Goal: Task Accomplishment & Management: Manage account settings

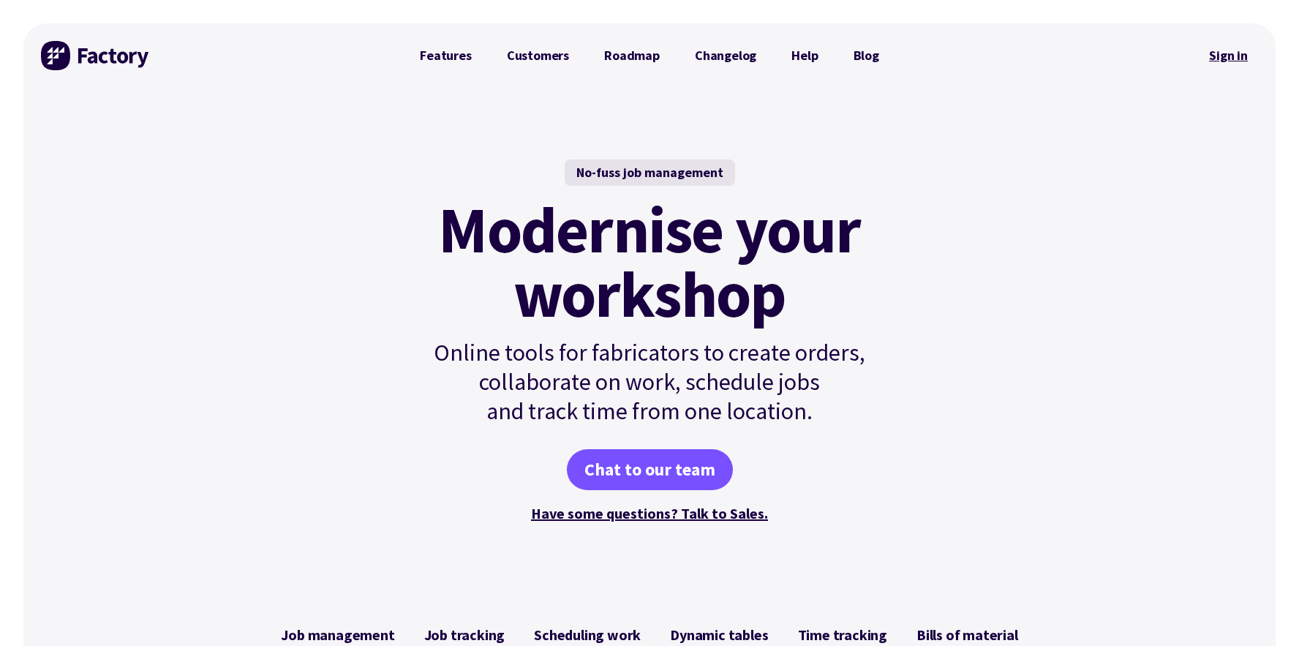
click at [1226, 57] on link "Sign in" at bounding box center [1228, 56] width 59 height 34
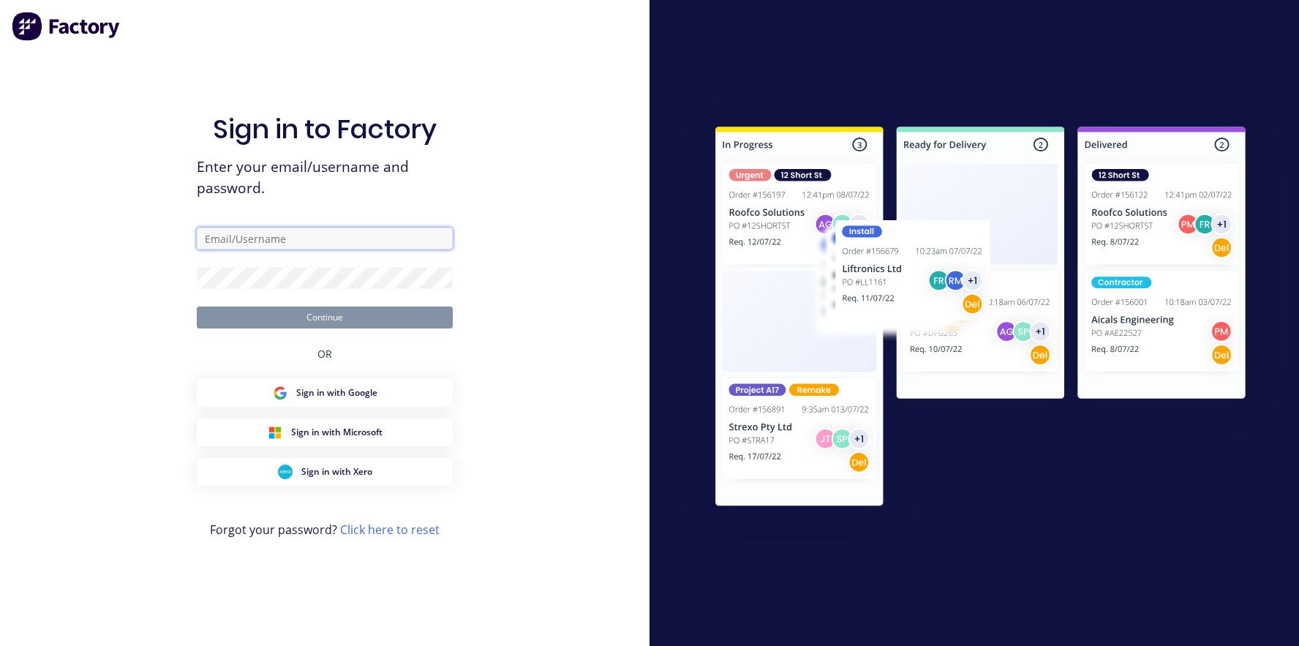
type input "[PERSON_NAME][EMAIL_ADDRESS][DOMAIN_NAME]"
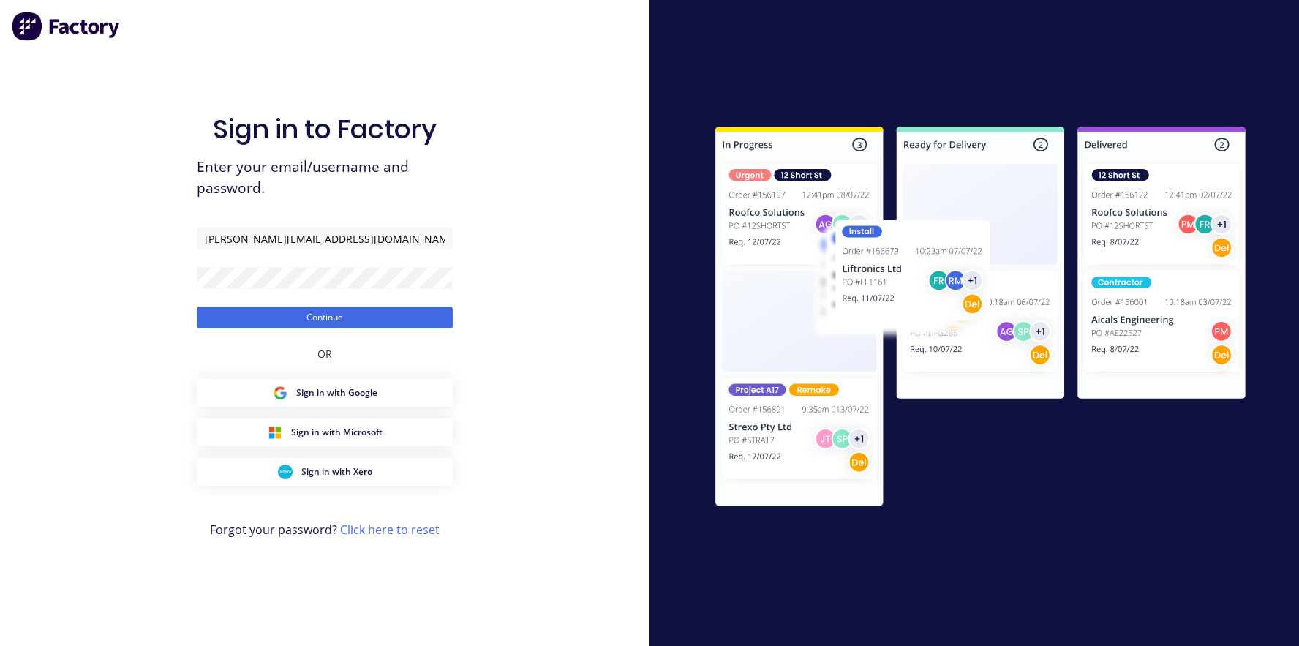
click at [290, 331] on div "Sign in to Factory Enter your email/username and password. [PERSON_NAME][EMAIL_…" at bounding box center [325, 337] width 256 height 593
click at [287, 317] on button "Continue" at bounding box center [325, 318] width 256 height 22
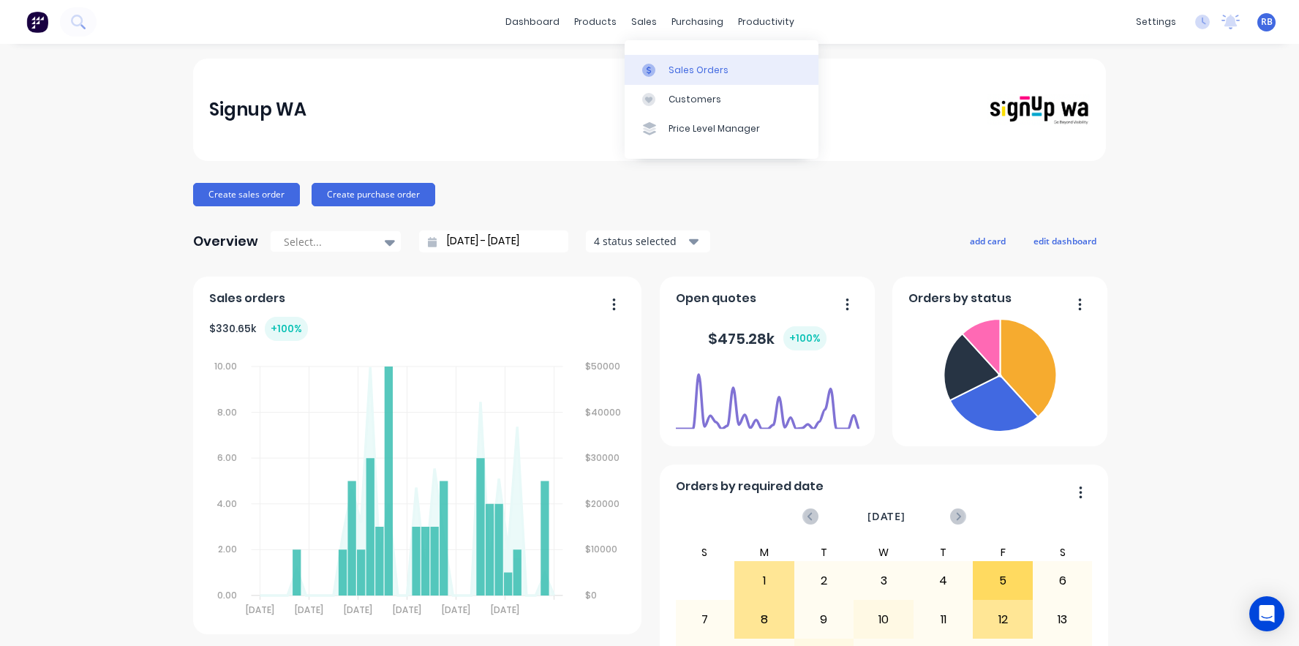
click at [680, 64] on div "Sales Orders" at bounding box center [699, 70] width 60 height 13
click at [696, 68] on div "Sales Orders" at bounding box center [699, 70] width 60 height 13
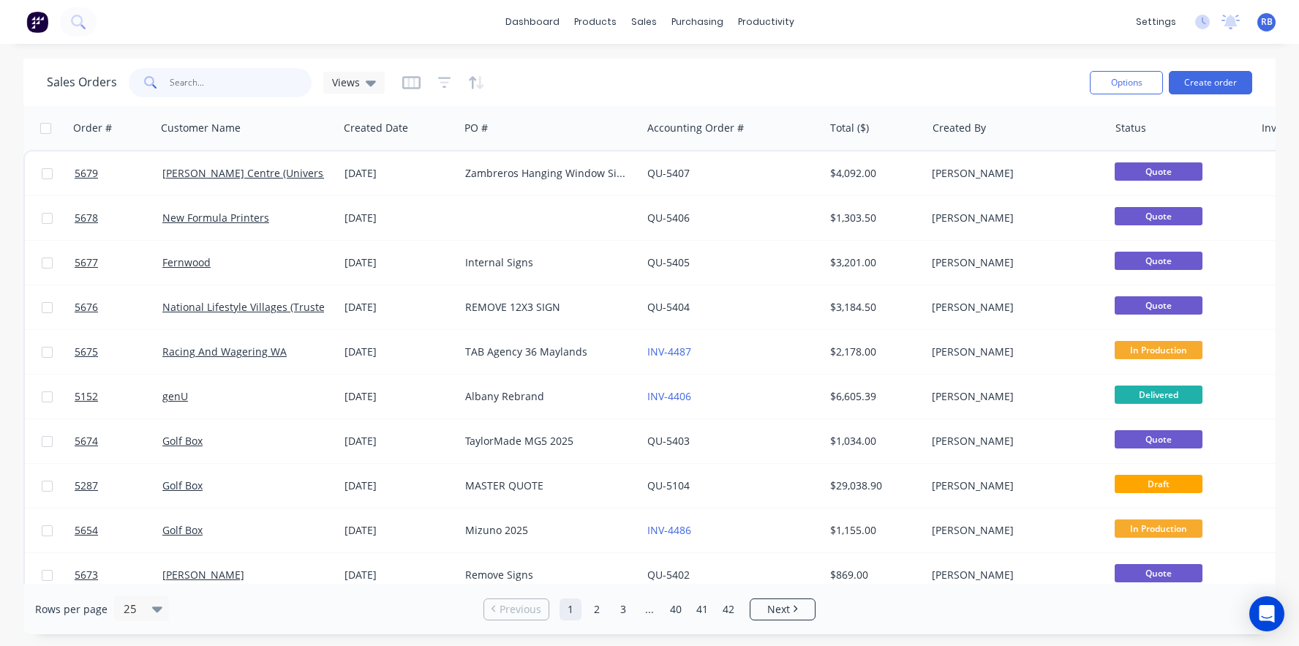
click at [228, 75] on input "text" at bounding box center [241, 82] width 143 height 29
type input "e"
type input "vet"
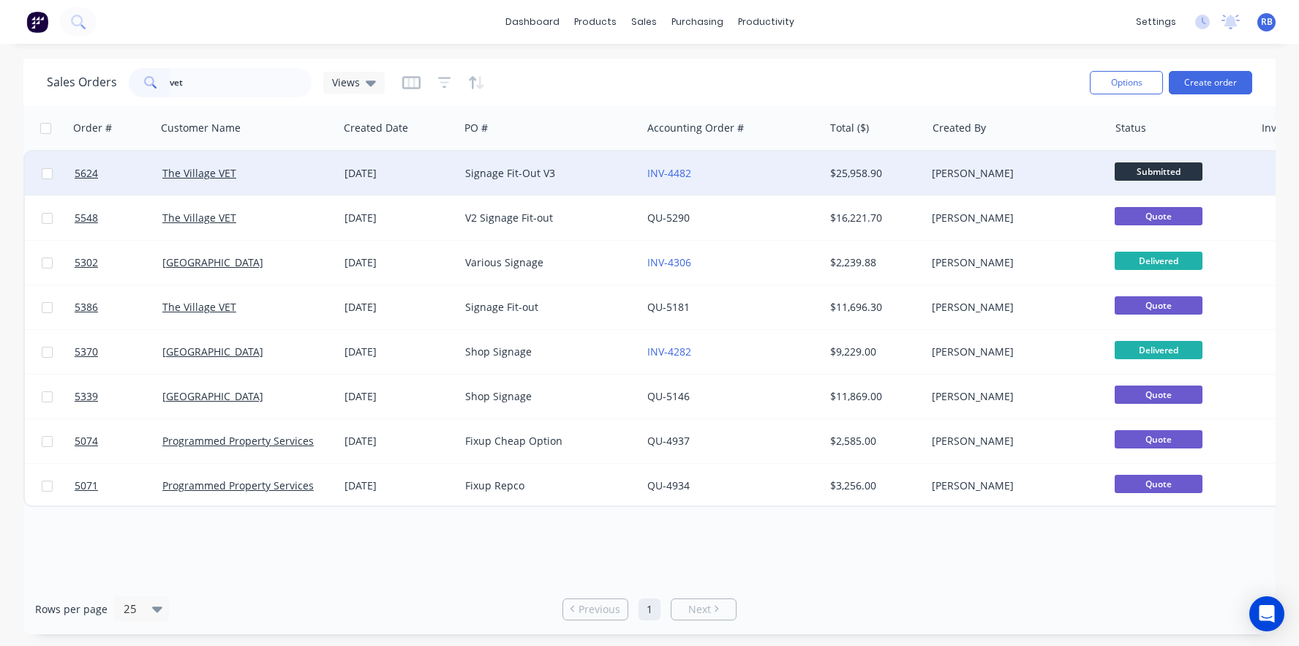
click at [573, 178] on div "Signage Fit-Out V3" at bounding box center [546, 173] width 162 height 15
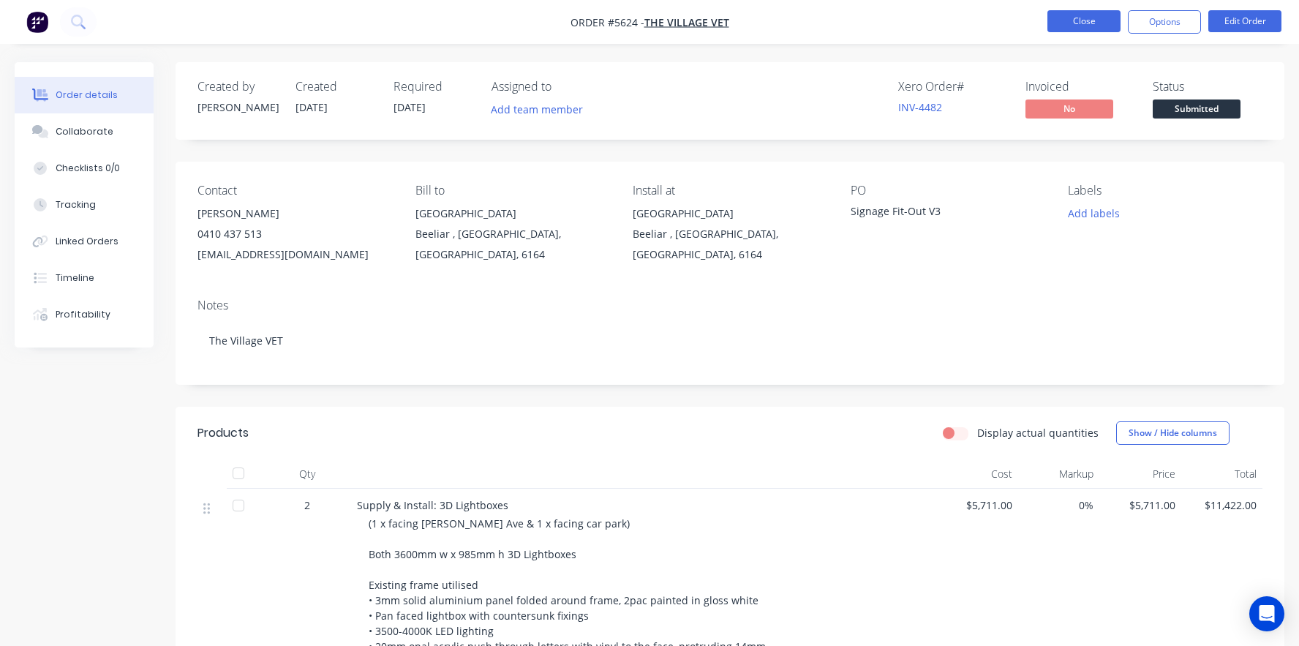
click at [1079, 13] on button "Close" at bounding box center [1084, 21] width 73 height 22
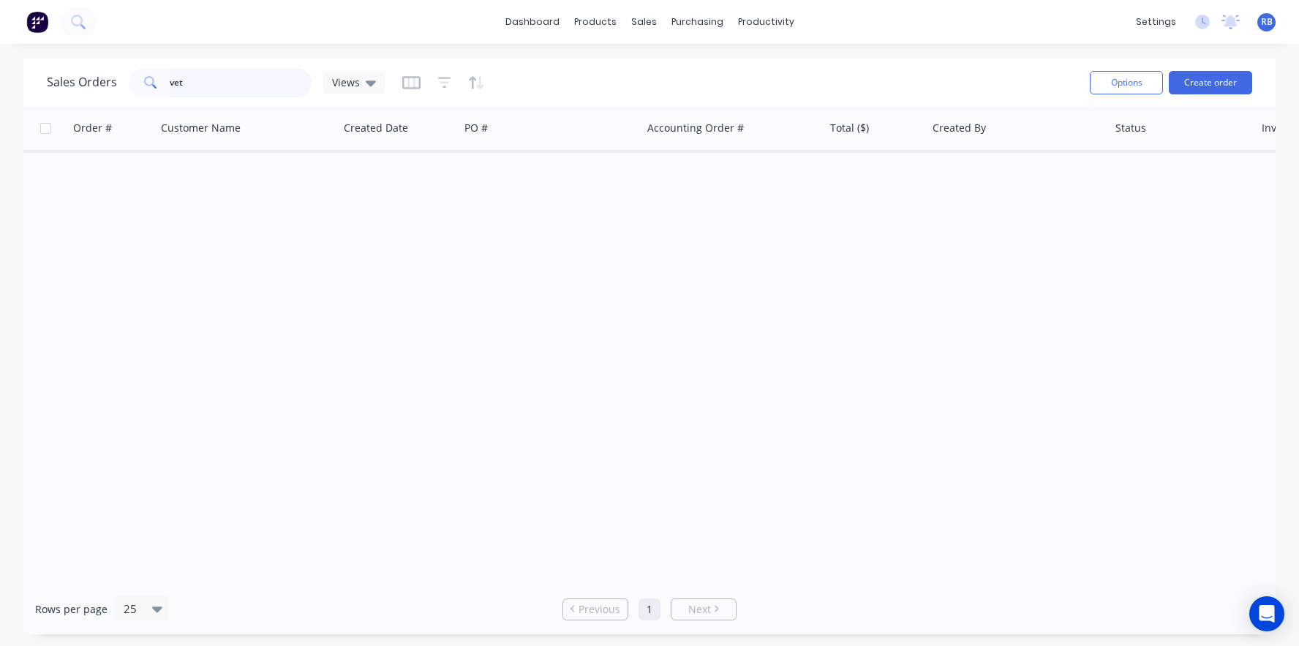
drag, startPoint x: 249, startPoint y: 86, endPoint x: 64, endPoint y: 87, distance: 185.1
click at [64, 87] on div "Sales Orders vet Views" at bounding box center [216, 82] width 338 height 29
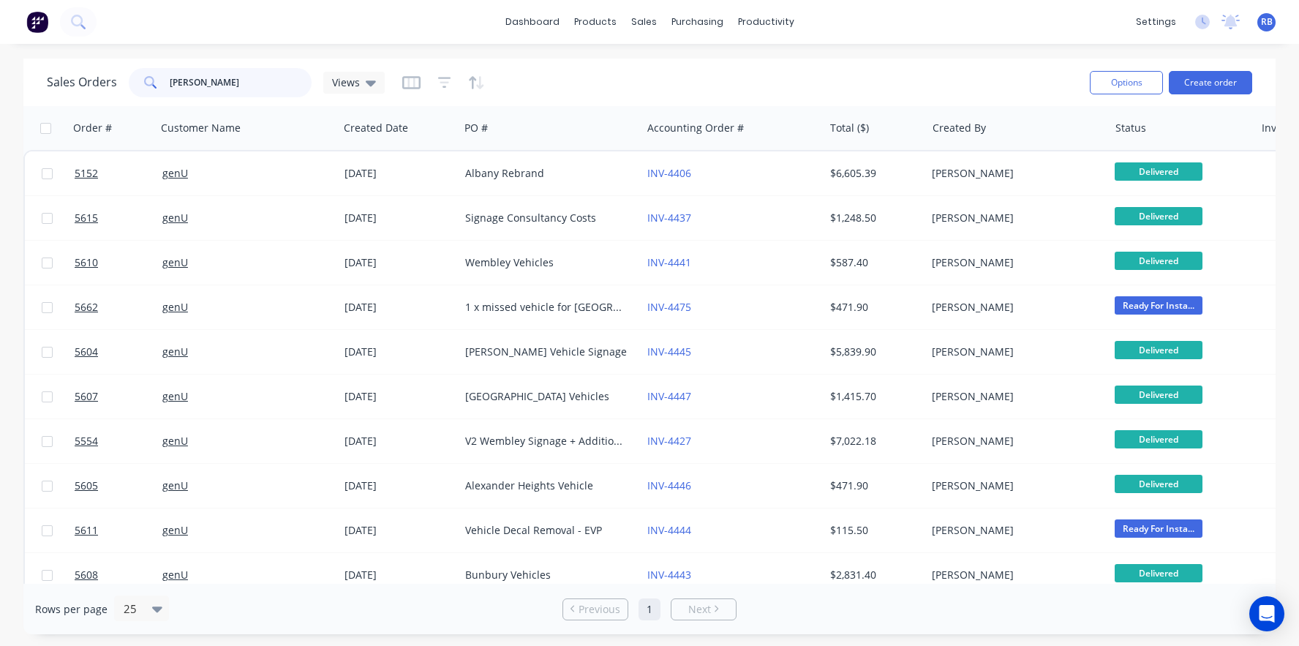
type input "Katie"
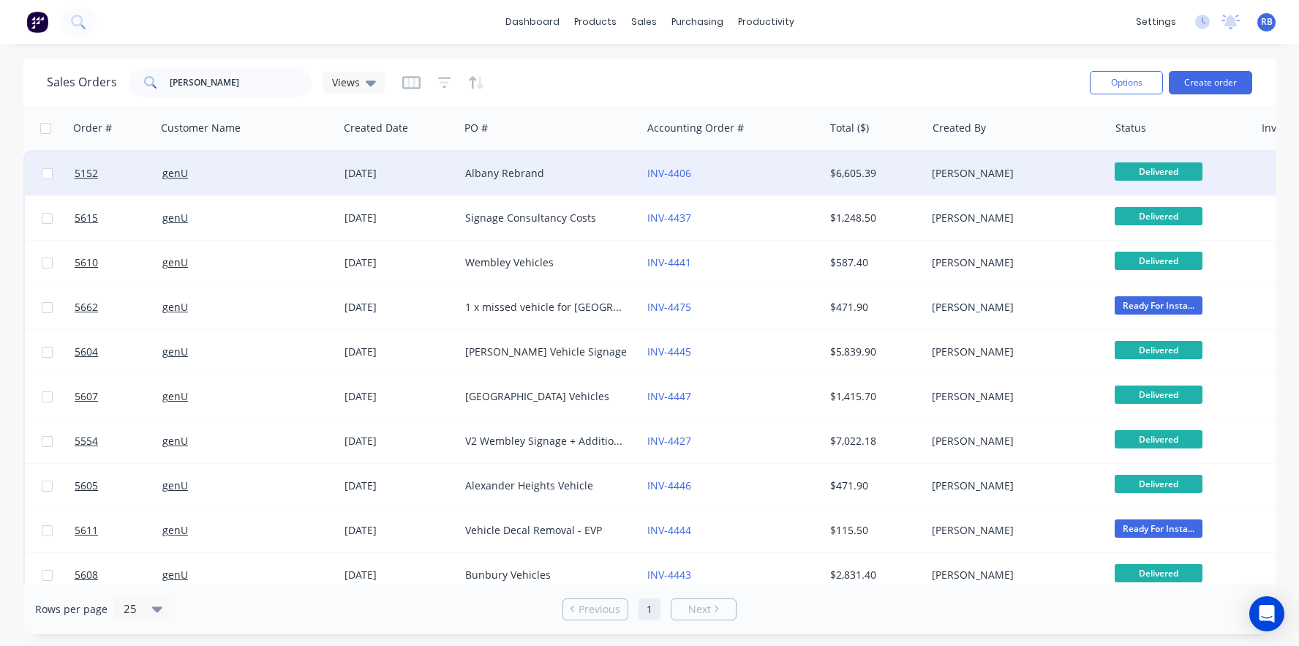
drag, startPoint x: 64, startPoint y: 87, endPoint x: 249, endPoint y: 185, distance: 210.1
click at [249, 185] on div "genU" at bounding box center [248, 173] width 182 height 44
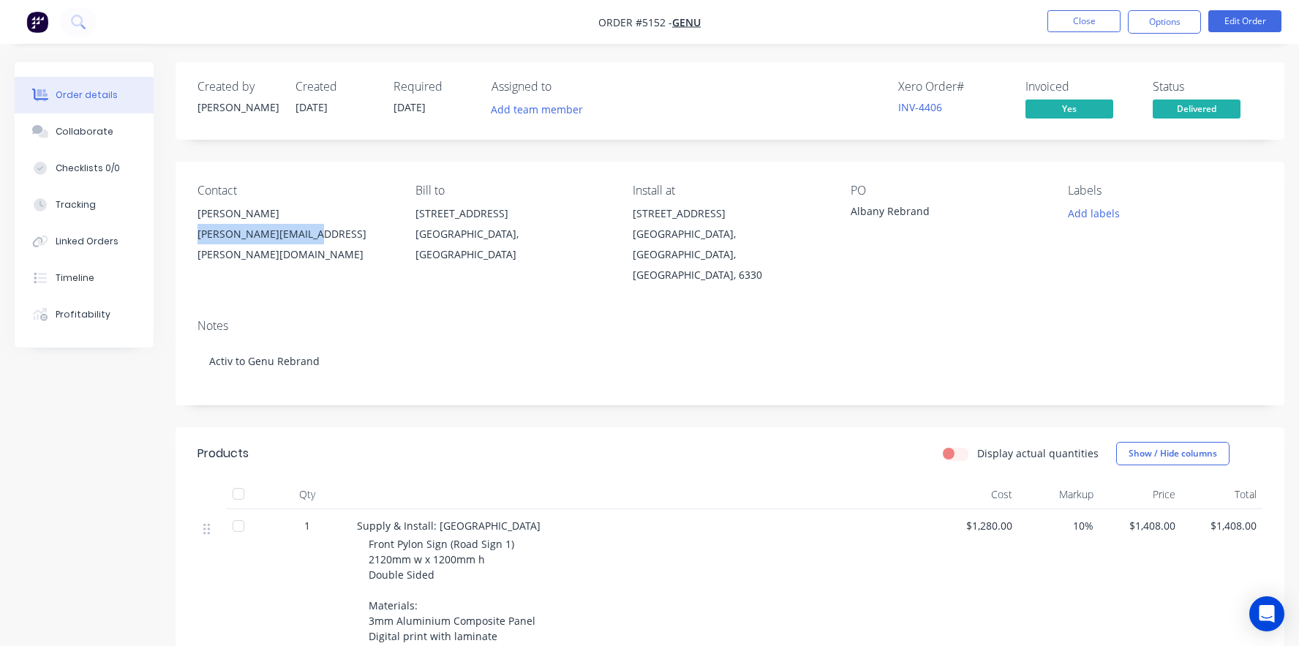
drag, startPoint x: 305, startPoint y: 237, endPoint x: 199, endPoint y: 236, distance: 106.1
click at [199, 236] on div "katie.lee@genu.org.au" at bounding box center [295, 244] width 195 height 41
copy div "katie.lee@genu.org.au"
click at [1079, 17] on button "Close" at bounding box center [1084, 21] width 73 height 22
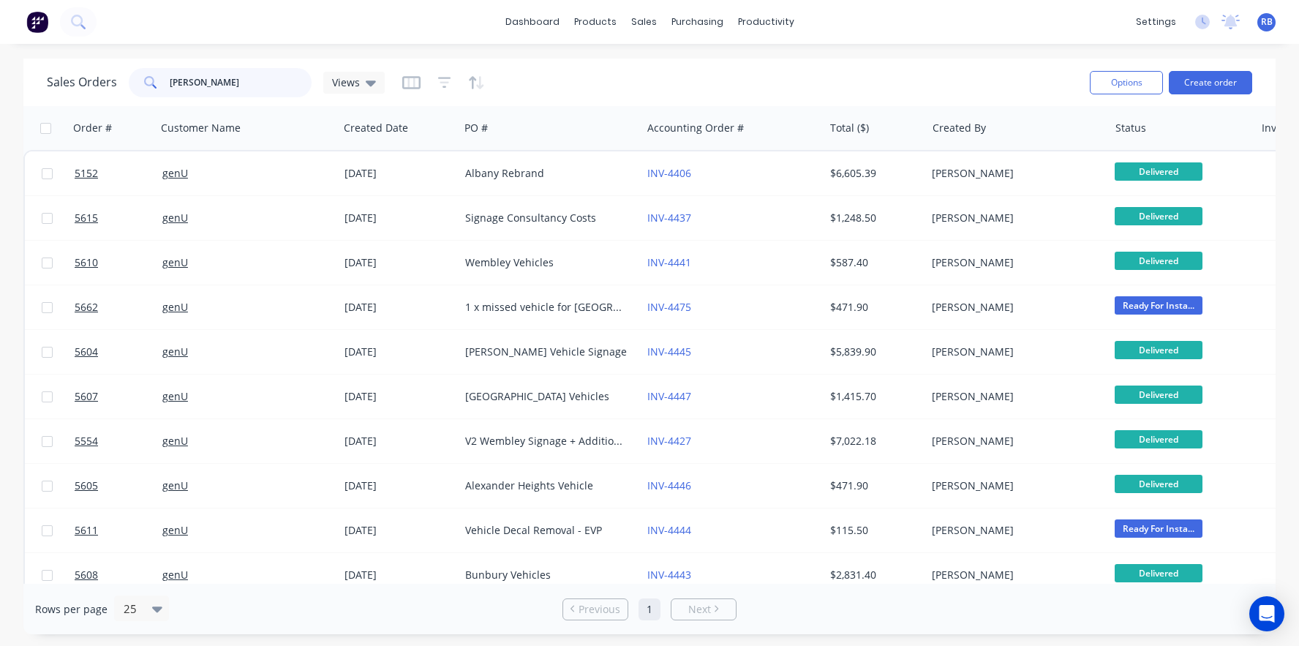
drag, startPoint x: 228, startPoint y: 78, endPoint x: 34, endPoint y: 79, distance: 194.6
click at [34, 79] on div "Sales Orders Katie Views Options Create order" at bounding box center [649, 83] width 1252 height 48
type input "golf"
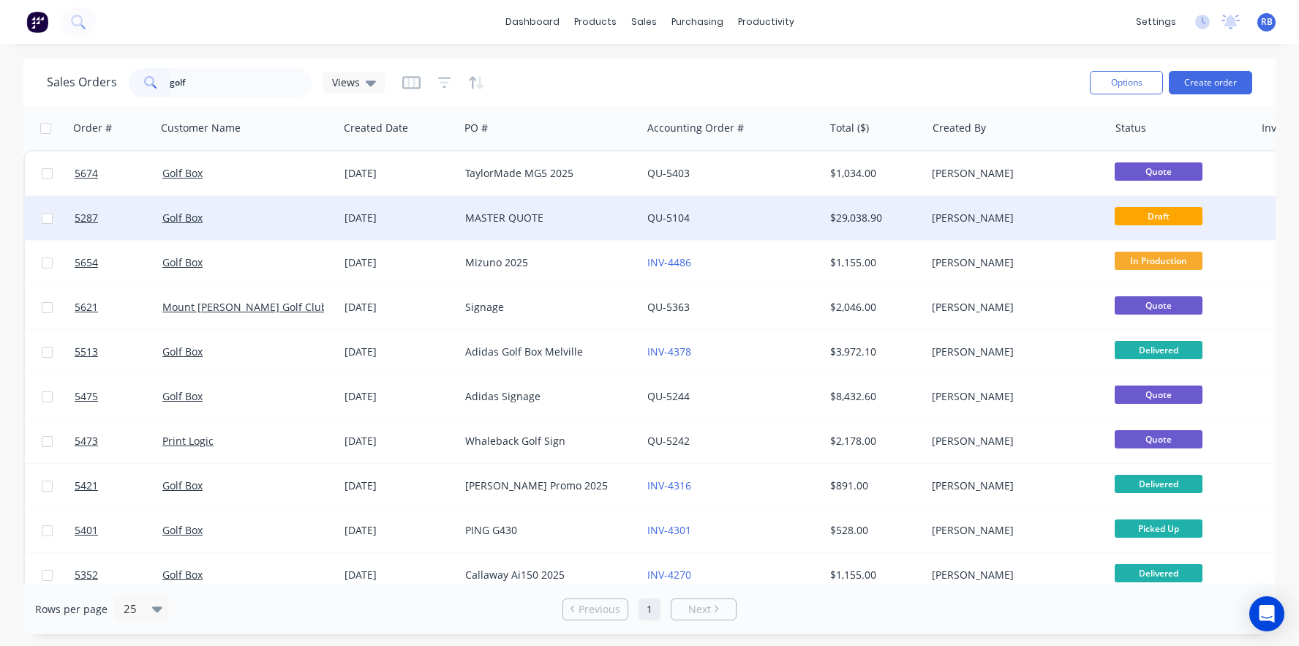
click at [519, 214] on div "MASTER QUOTE" at bounding box center [546, 218] width 162 height 15
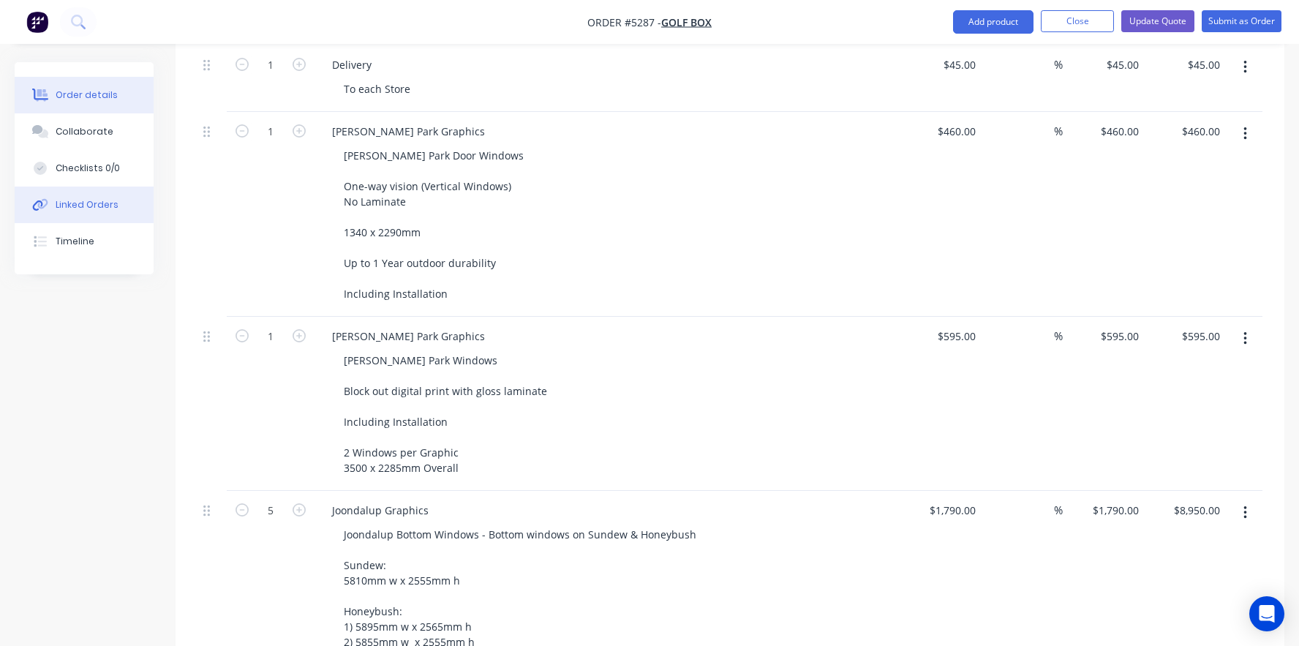
scroll to position [1143, 0]
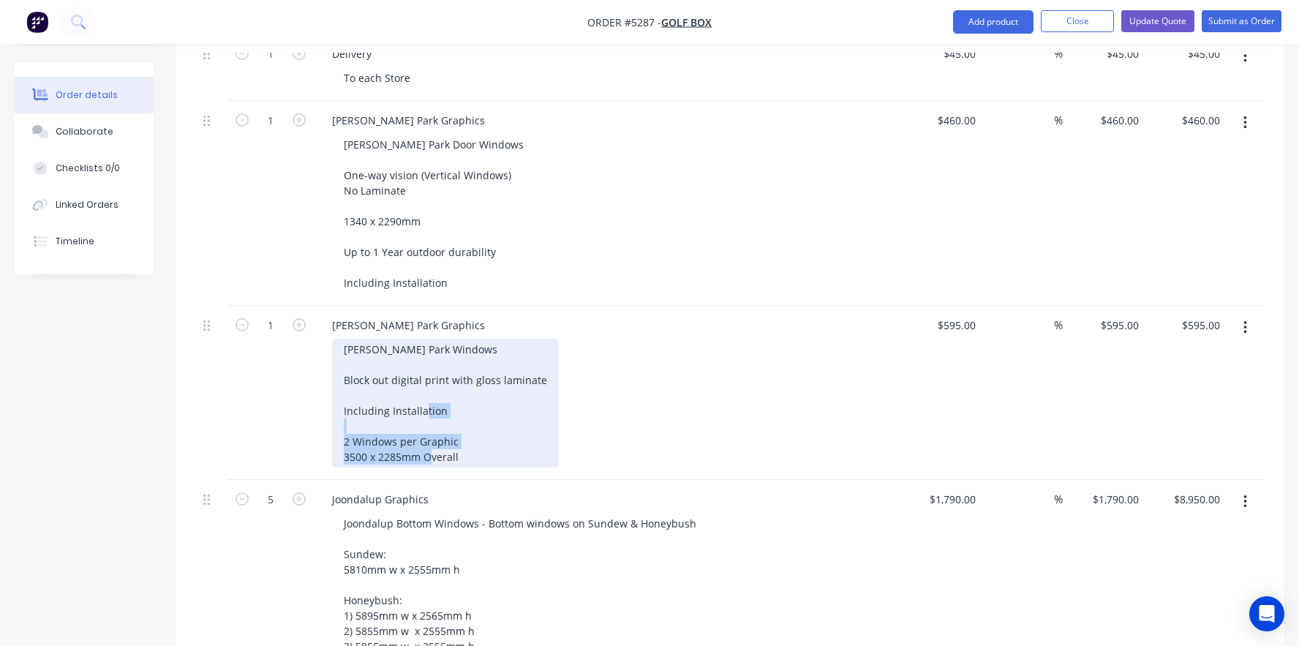
drag, startPoint x: 478, startPoint y: 442, endPoint x: 326, endPoint y: 416, distance: 155.1
click at [326, 416] on div "Osborne Park Graphics Osborne Park Windows Block out digital print with gloss l…" at bounding box center [607, 393] width 585 height 174
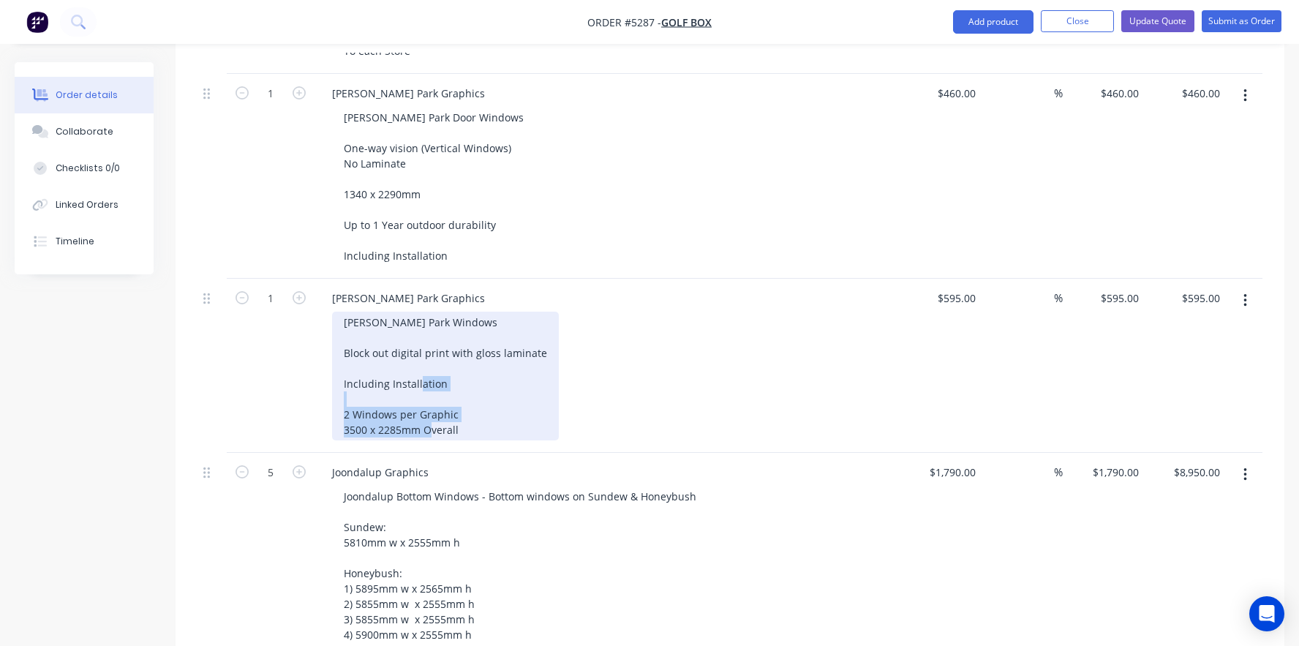
scroll to position [1209, 0]
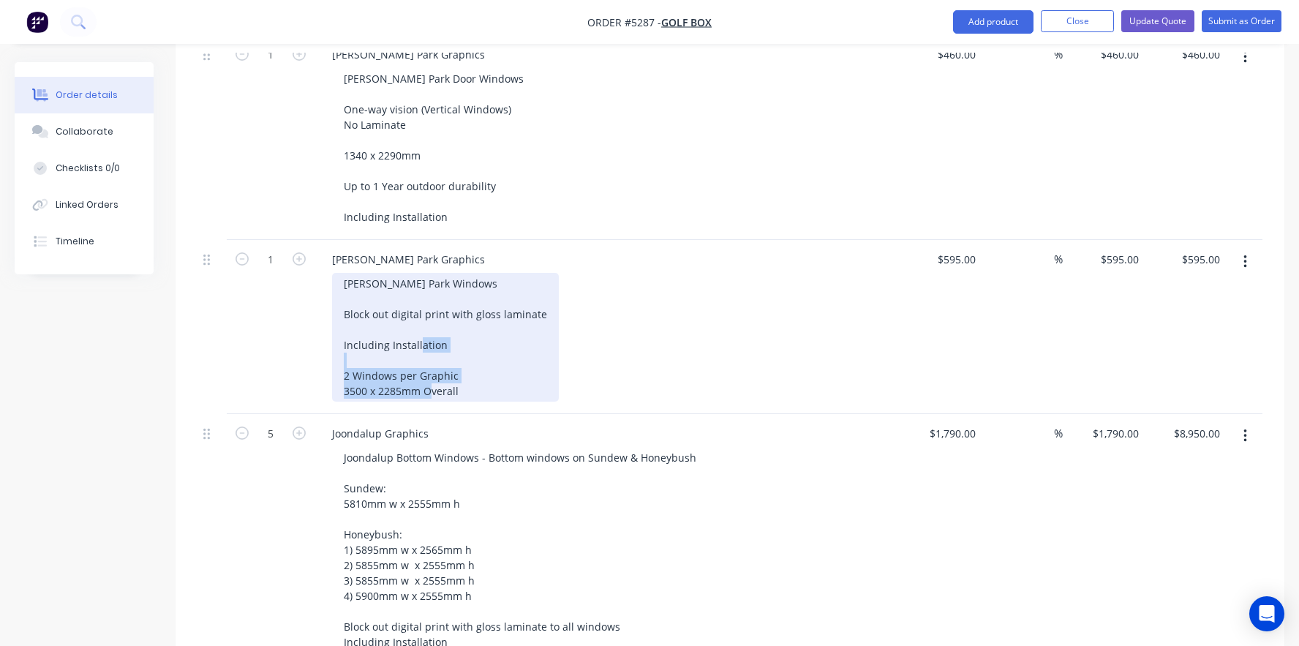
click at [397, 369] on div "Osborne Park Windows Block out digital print with gloss laminate Including Inst…" at bounding box center [445, 337] width 227 height 129
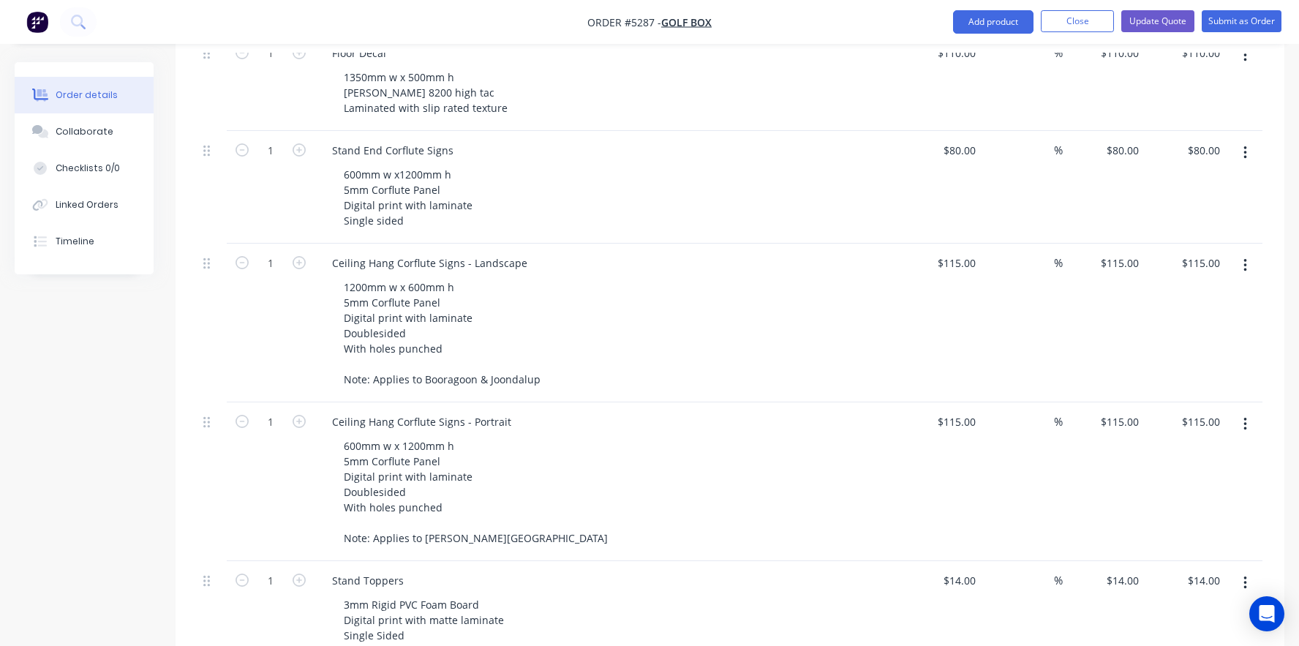
scroll to position [446, 0]
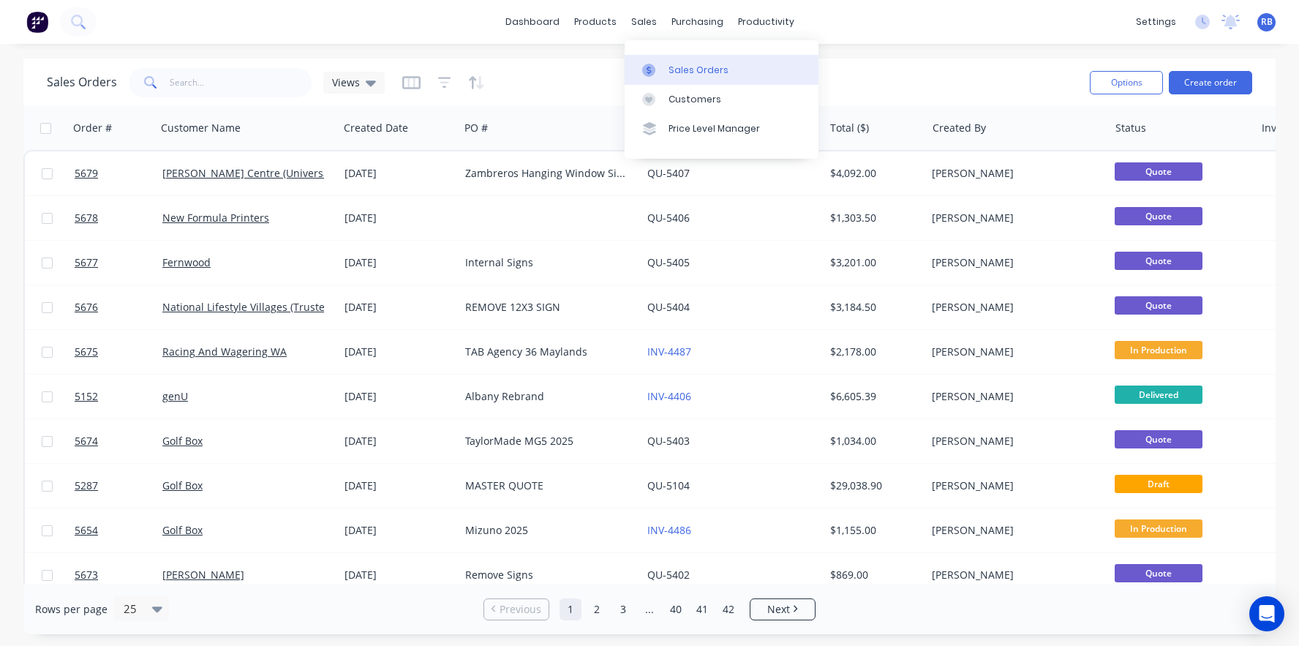
click at [677, 61] on link "Sales Orders" at bounding box center [722, 69] width 194 height 29
click at [197, 82] on input "text" at bounding box center [241, 82] width 143 height 29
type input "golf"
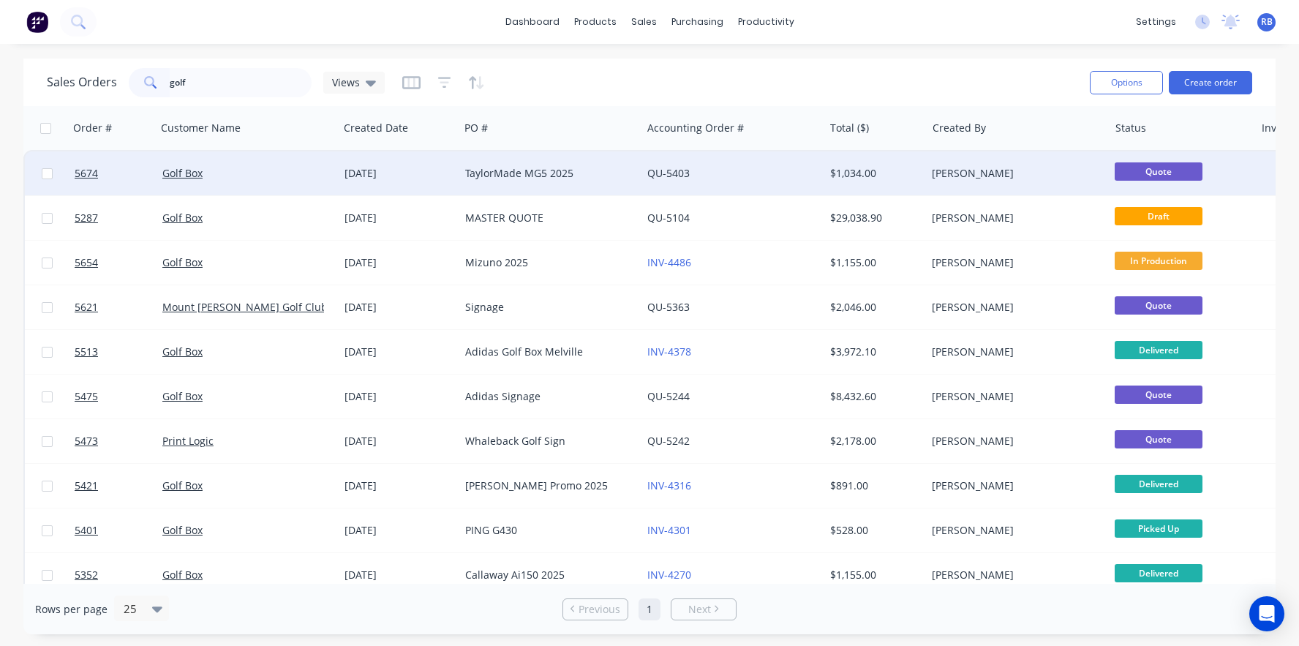
click at [593, 169] on div "TaylorMade MG5 2025" at bounding box center [546, 173] width 162 height 15
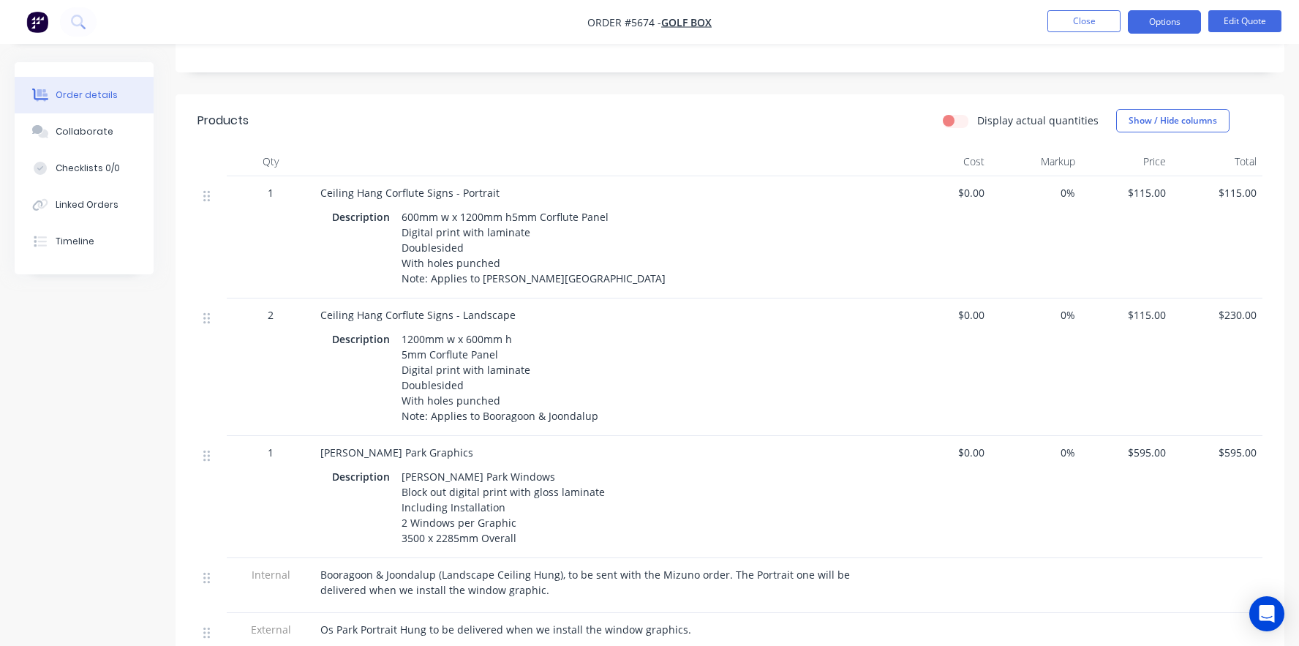
scroll to position [300, 0]
click at [475, 514] on div "Osborne Park Windows Block out digital print with gloss laminate Including Inst…" at bounding box center [503, 505] width 215 height 83
click at [446, 511] on div "Osborne Park Windows Block out digital print with gloss laminate Including Inst…" at bounding box center [503, 505] width 215 height 83
click at [1250, 22] on button "Edit Quote" at bounding box center [1245, 21] width 73 height 22
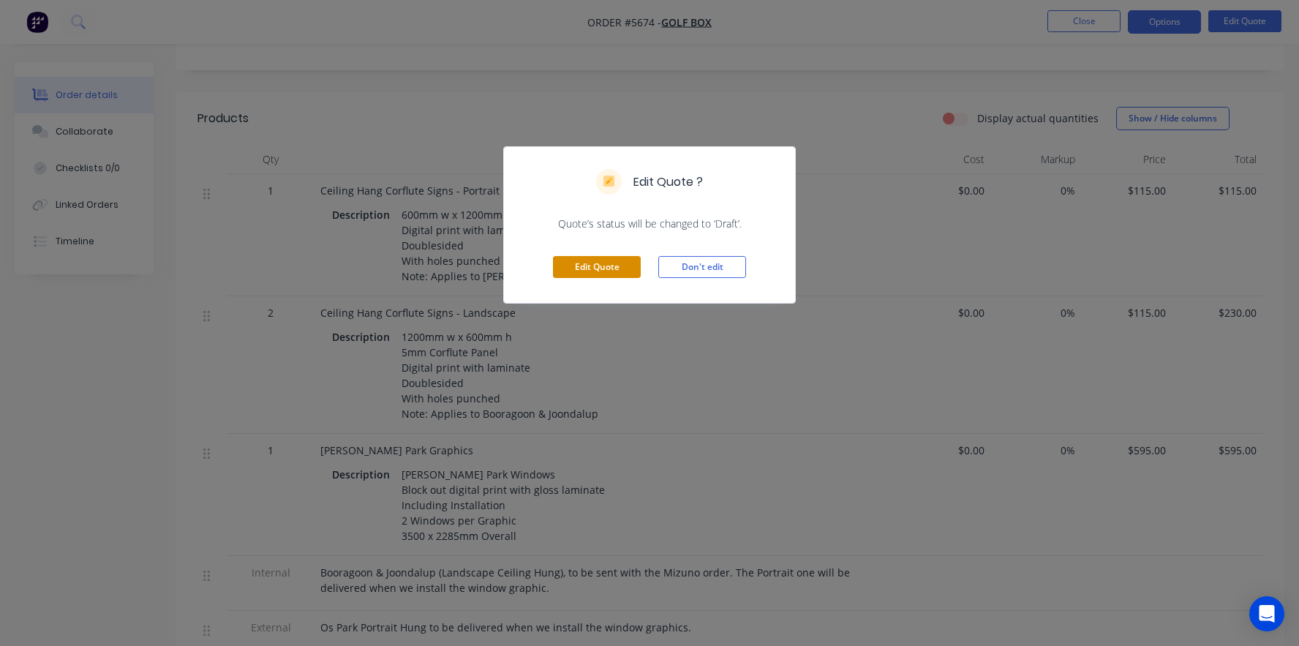
click at [585, 277] on button "Edit Quote" at bounding box center [597, 267] width 88 height 22
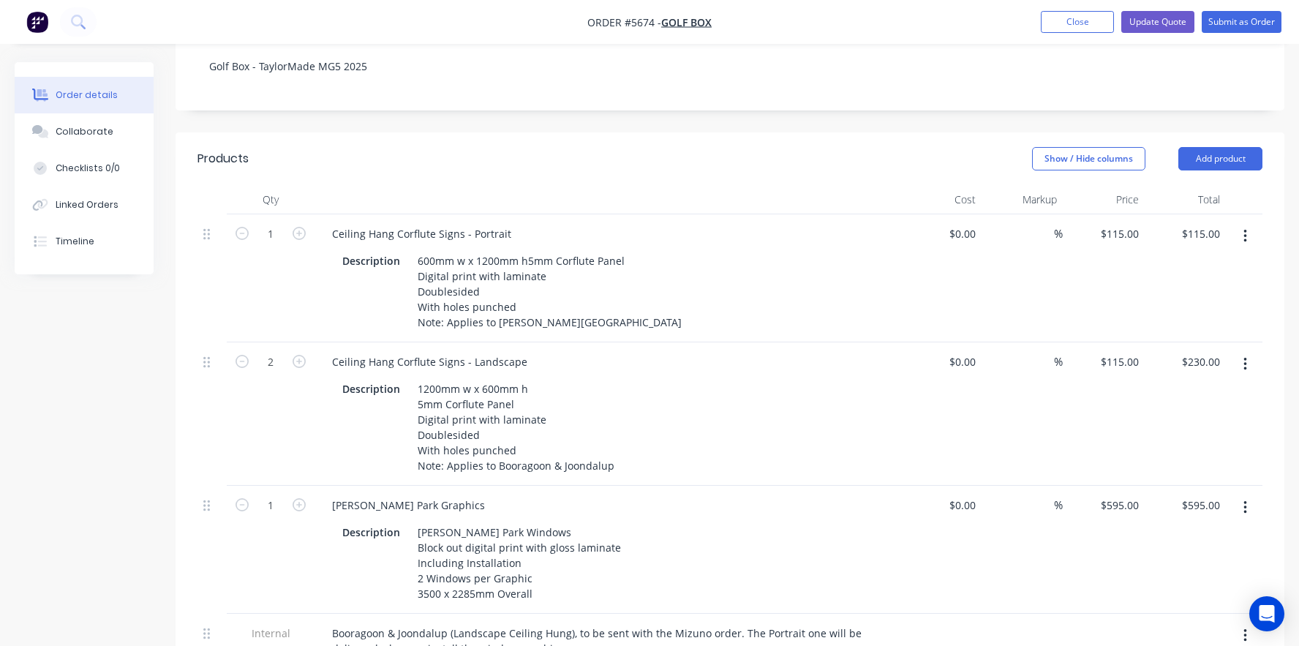
scroll to position [302, 0]
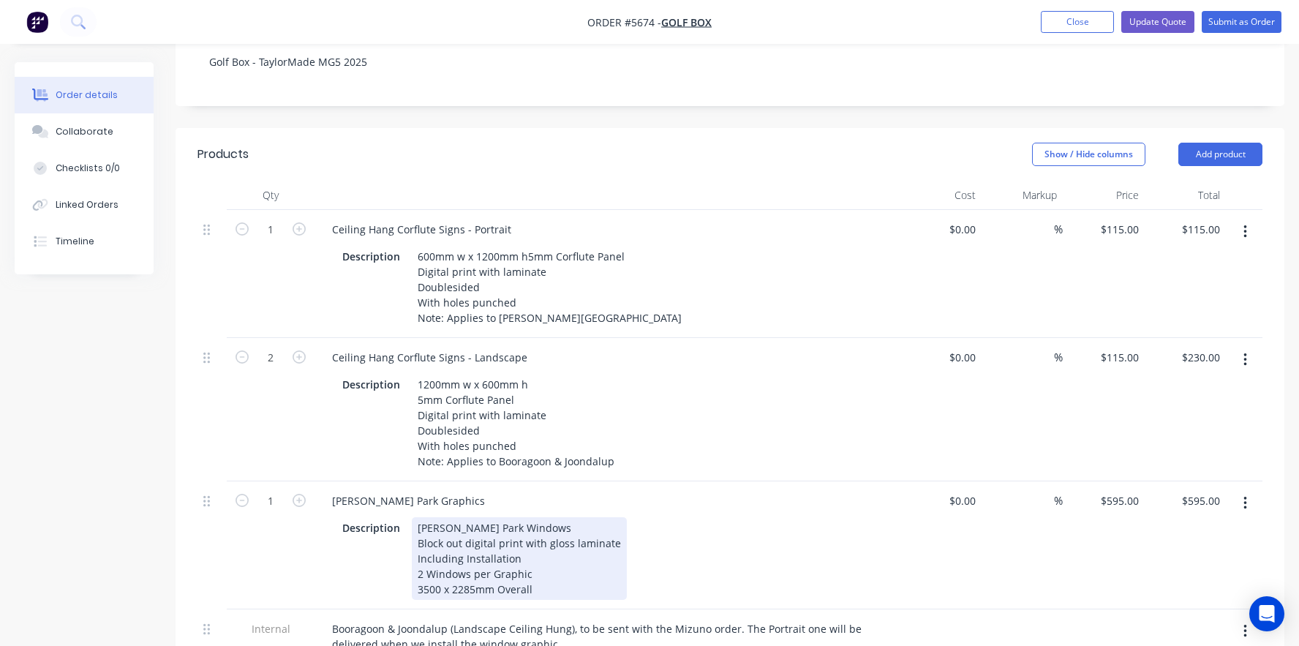
click at [455, 531] on div "Osborne Park Windows Block out digital print with gloss laminate Including Inst…" at bounding box center [519, 558] width 215 height 83
drag, startPoint x: 476, startPoint y: 546, endPoint x: 391, endPoint y: 546, distance: 84.9
click at [391, 546] on div "Description Osborne Park Windows Block out digital print with gloss laminate In…" at bounding box center [604, 558] width 535 height 83
drag, startPoint x: 528, startPoint y: 560, endPoint x: 397, endPoint y: 540, distance: 132.5
click at [397, 540] on div "Description Osborne Park Windows Block out digital print with gloss laminate In…" at bounding box center [604, 558] width 535 height 83
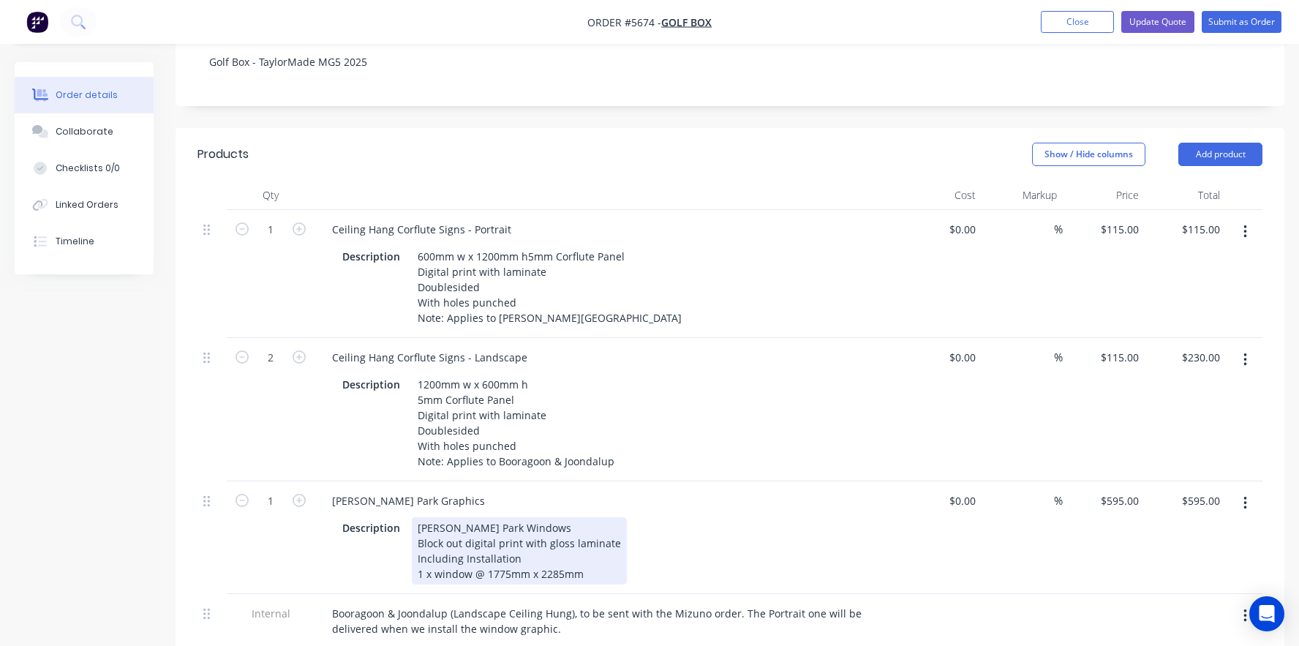
click at [512, 526] on div "Osborne Park Windows Block out digital print with gloss laminate Including Inst…" at bounding box center [519, 550] width 215 height 67
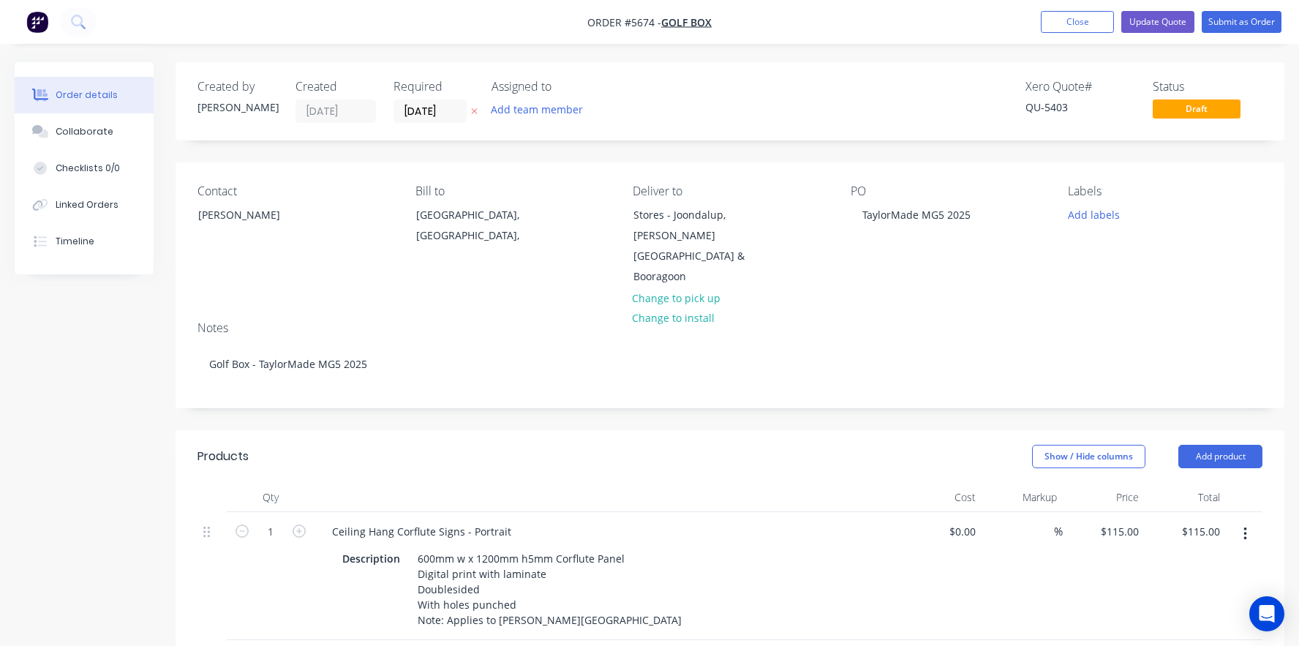
scroll to position [0, 0]
click at [1157, 26] on button "Update Quote" at bounding box center [1157, 22] width 73 height 22
click at [1151, 23] on button "Update Quote" at bounding box center [1157, 22] width 73 height 22
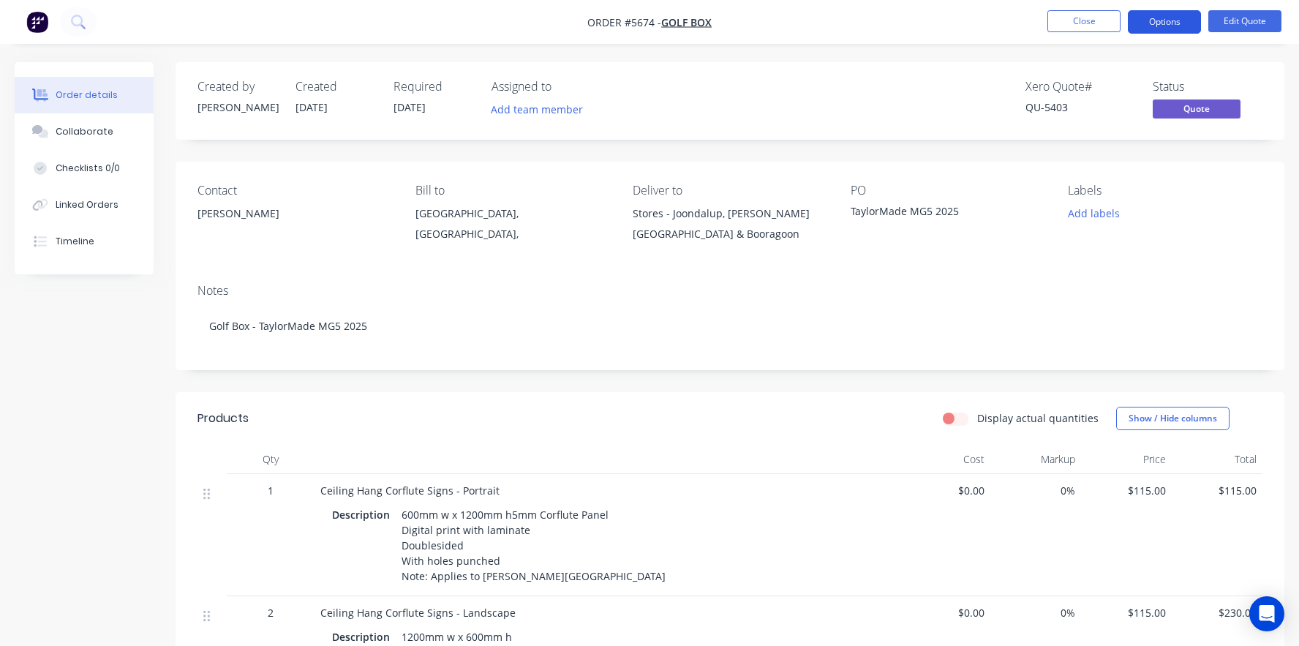
click at [1173, 21] on button "Options" at bounding box center [1164, 21] width 73 height 23
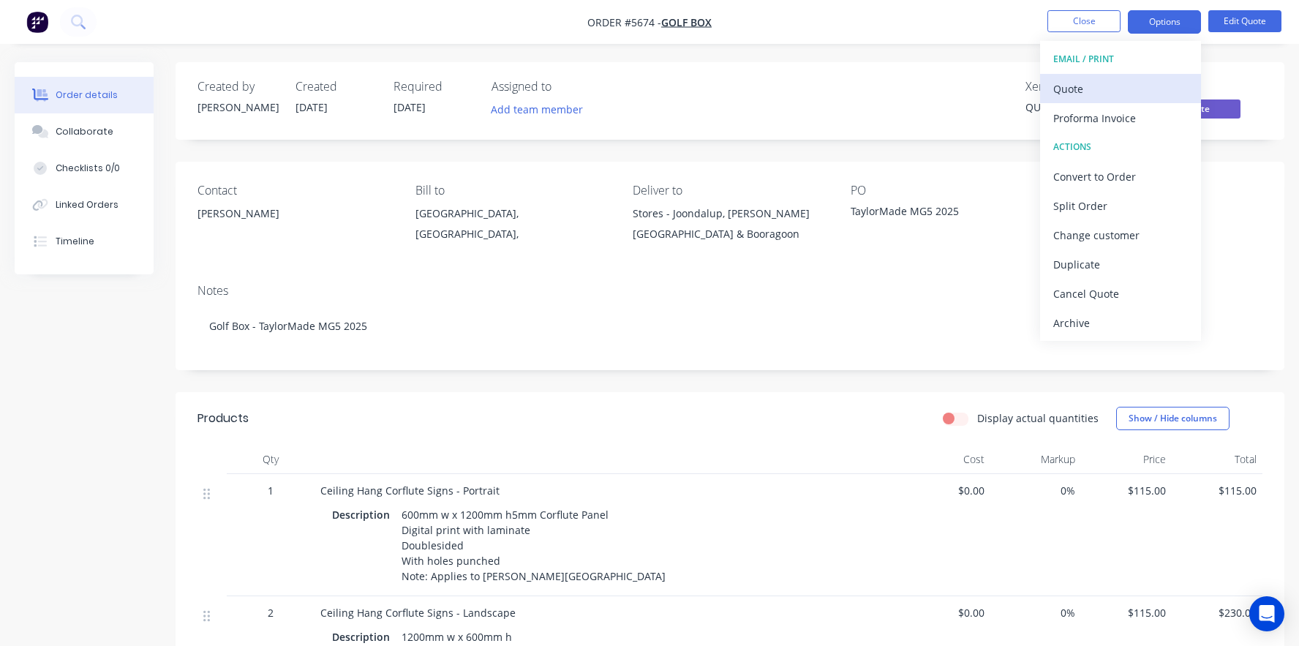
click at [1096, 86] on div "Quote" at bounding box center [1120, 88] width 135 height 21
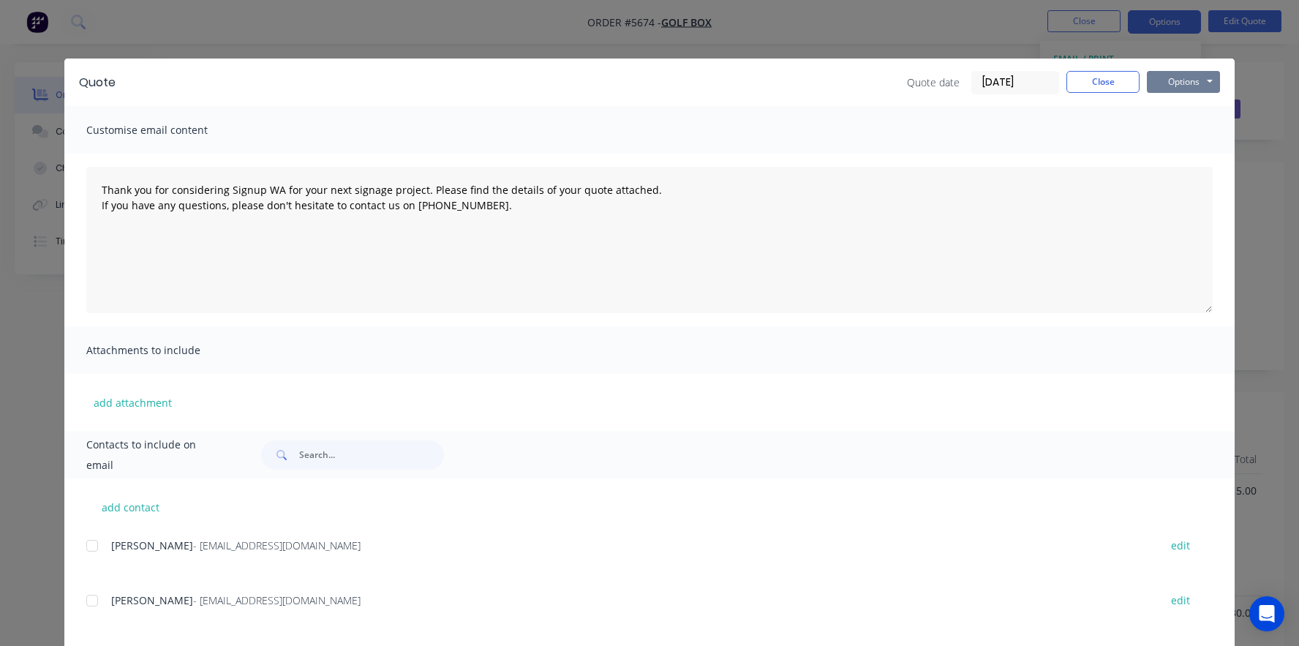
click at [1193, 78] on button "Options" at bounding box center [1183, 82] width 73 height 22
click at [1173, 129] on button "Print" at bounding box center [1194, 132] width 94 height 24
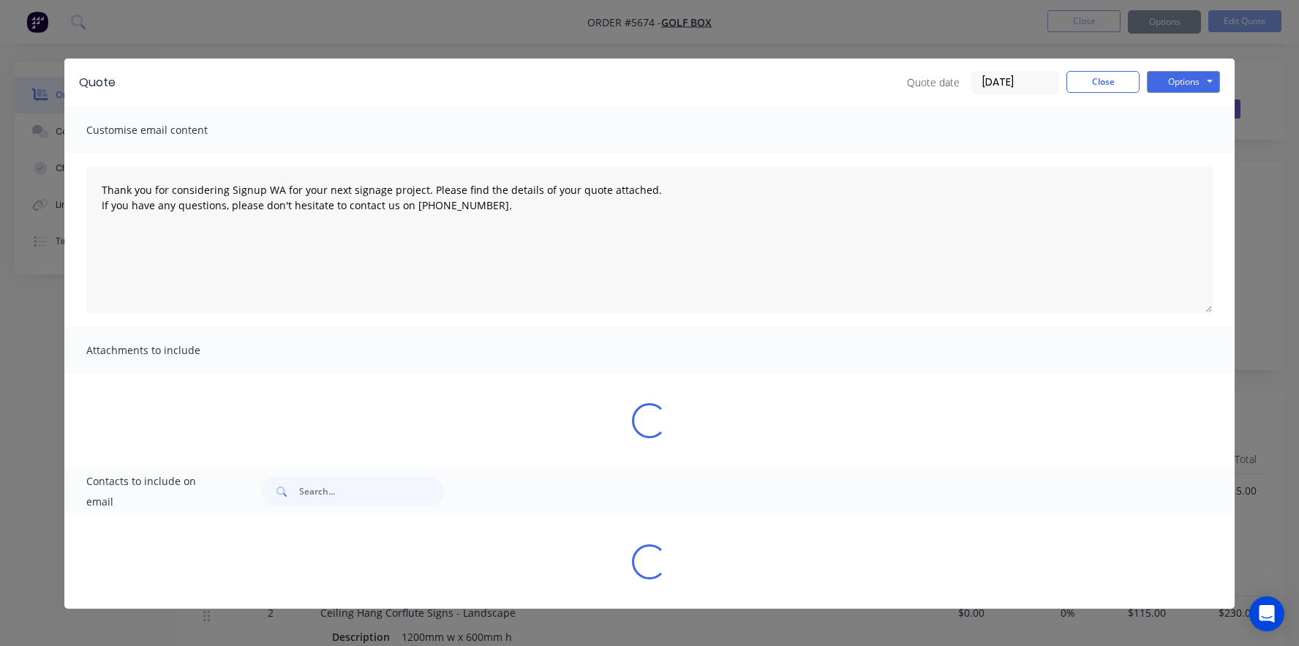
type textarea "Thank you for considering Signup WA for your next signage project. Please find …"
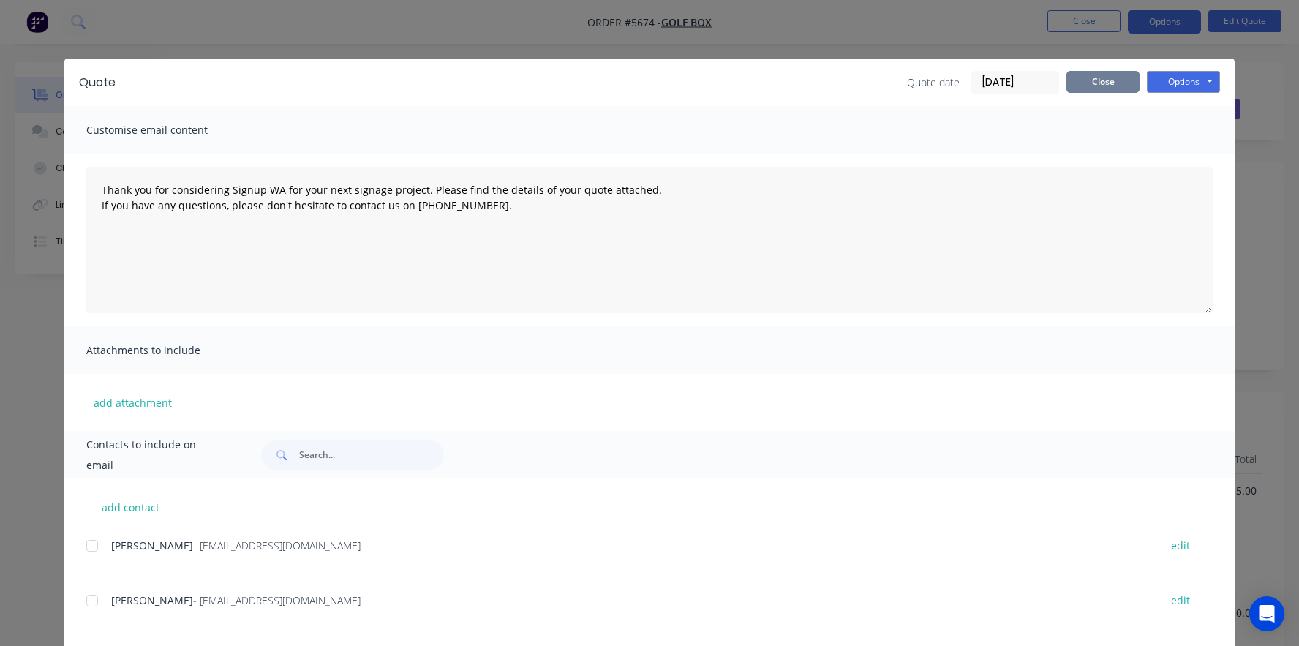
click at [1094, 86] on button "Close" at bounding box center [1103, 82] width 73 height 22
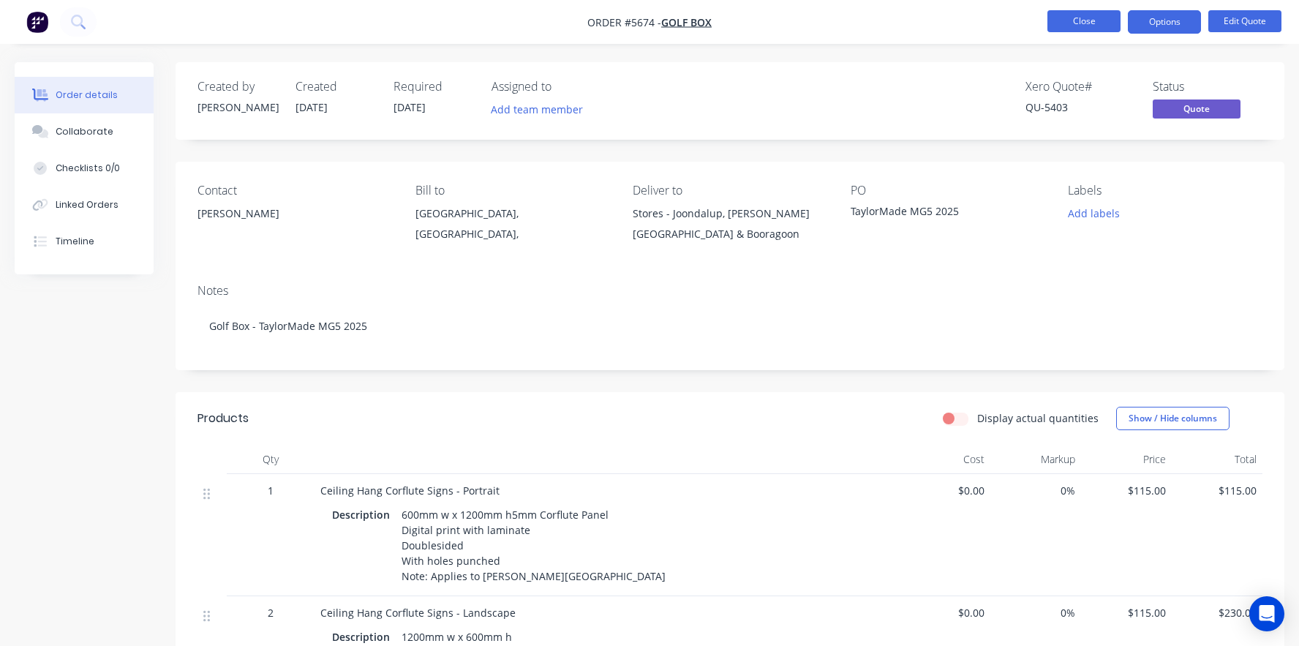
click at [1070, 23] on button "Close" at bounding box center [1084, 21] width 73 height 22
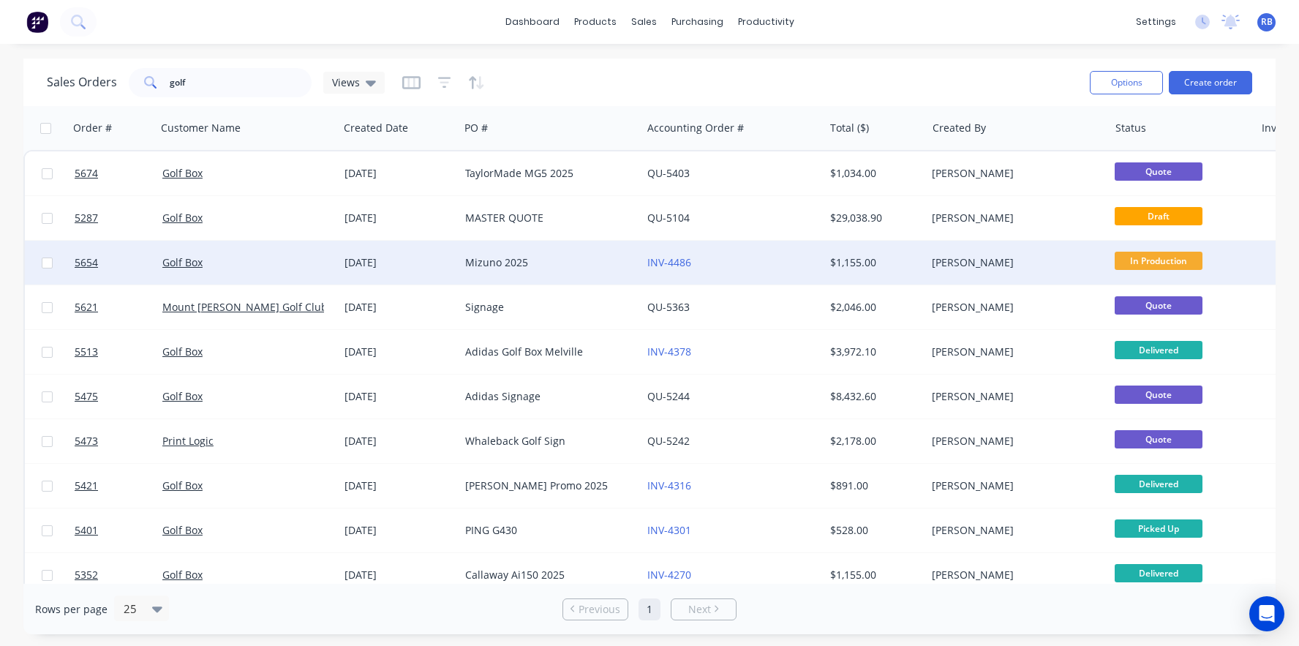
click at [511, 260] on div "Mizuno 2025" at bounding box center [546, 262] width 162 height 15
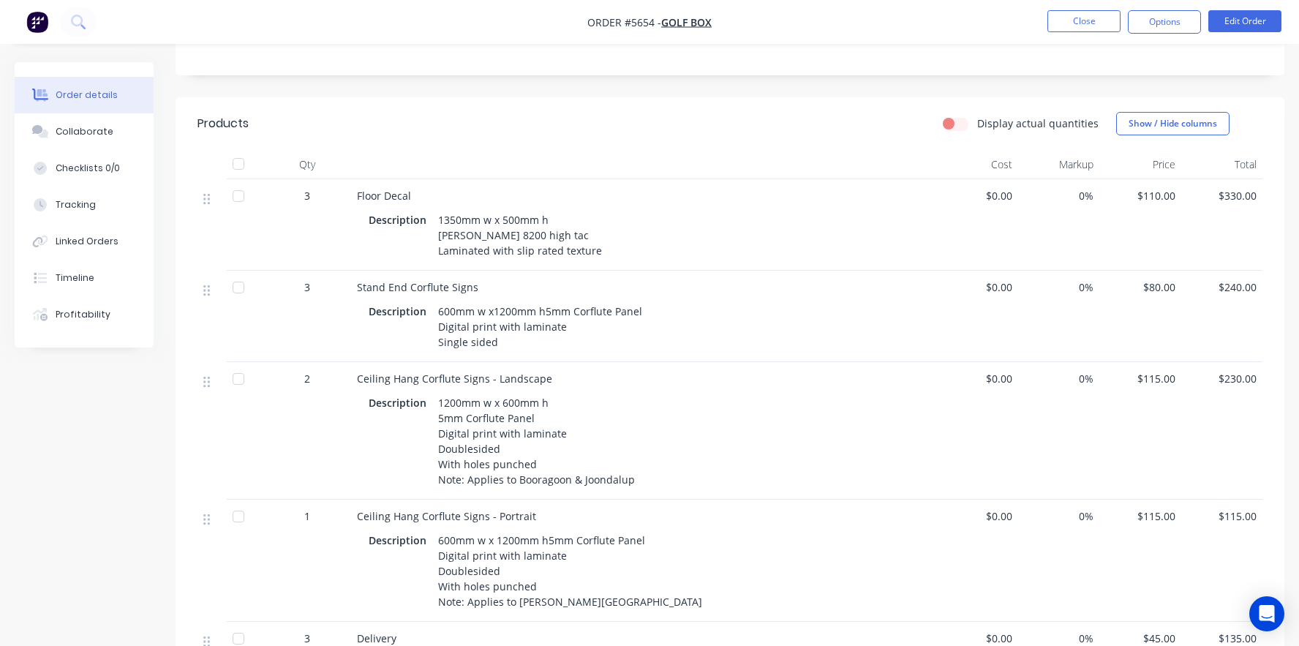
scroll to position [347, 0]
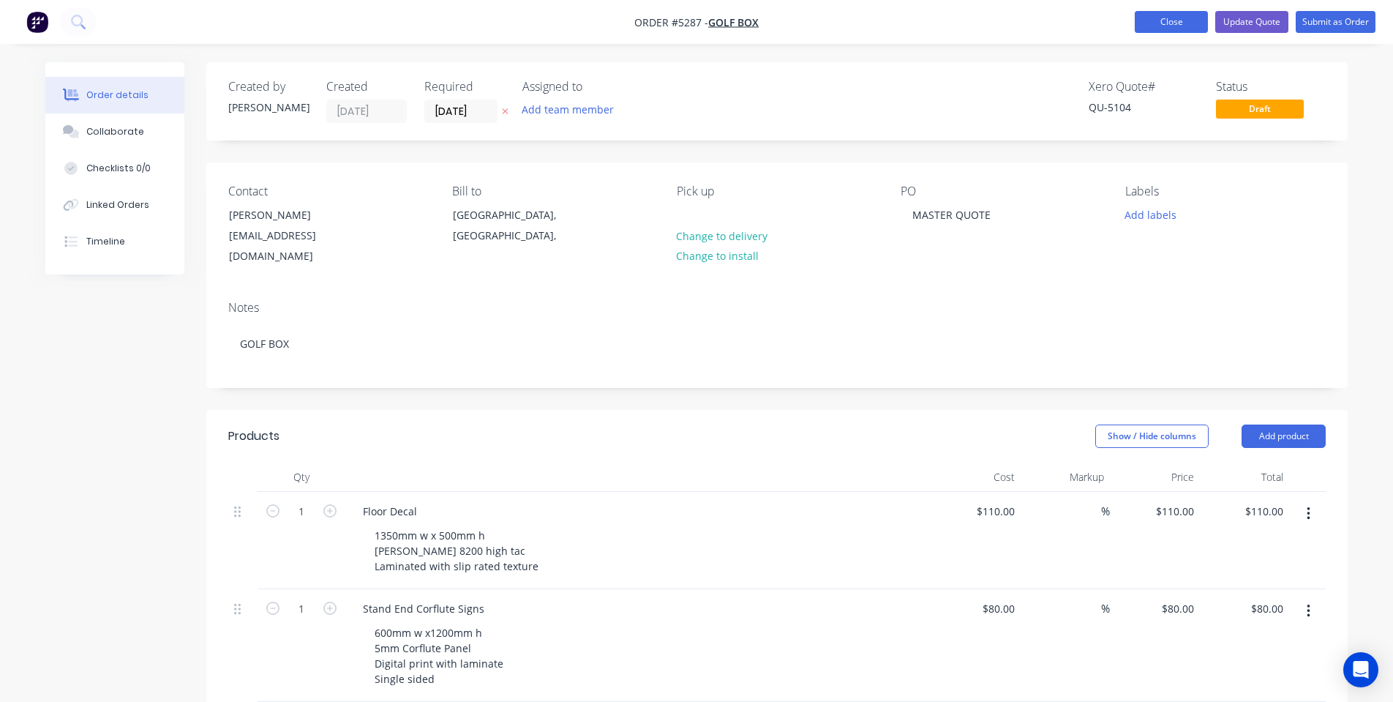
click at [1159, 24] on button "Close" at bounding box center [1171, 22] width 73 height 22
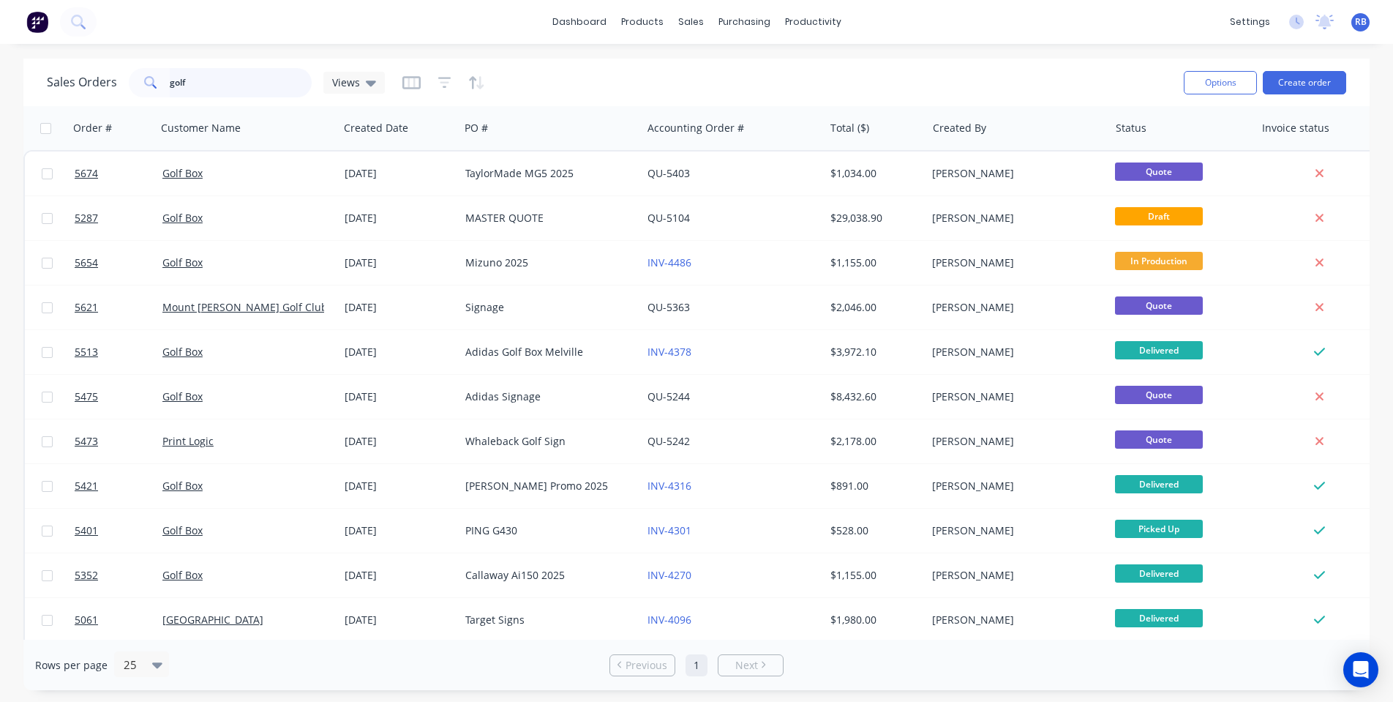
drag, startPoint x: 183, startPoint y: 80, endPoint x: 113, endPoint y: 80, distance: 70.2
click at [113, 80] on div "Sales Orders golf Views" at bounding box center [216, 82] width 338 height 29
type input "wembley"
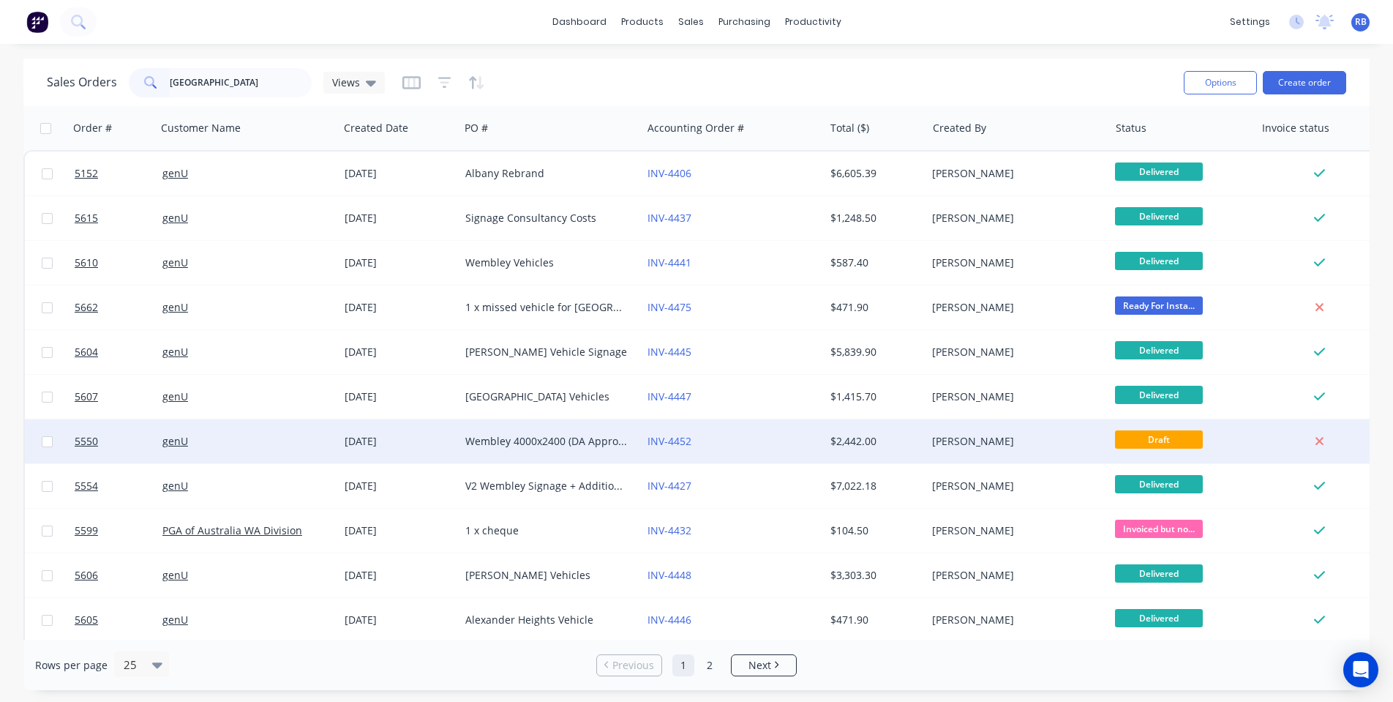
click at [490, 444] on div "Wembley 4000x2400 (DA Approval needed)" at bounding box center [546, 441] width 162 height 15
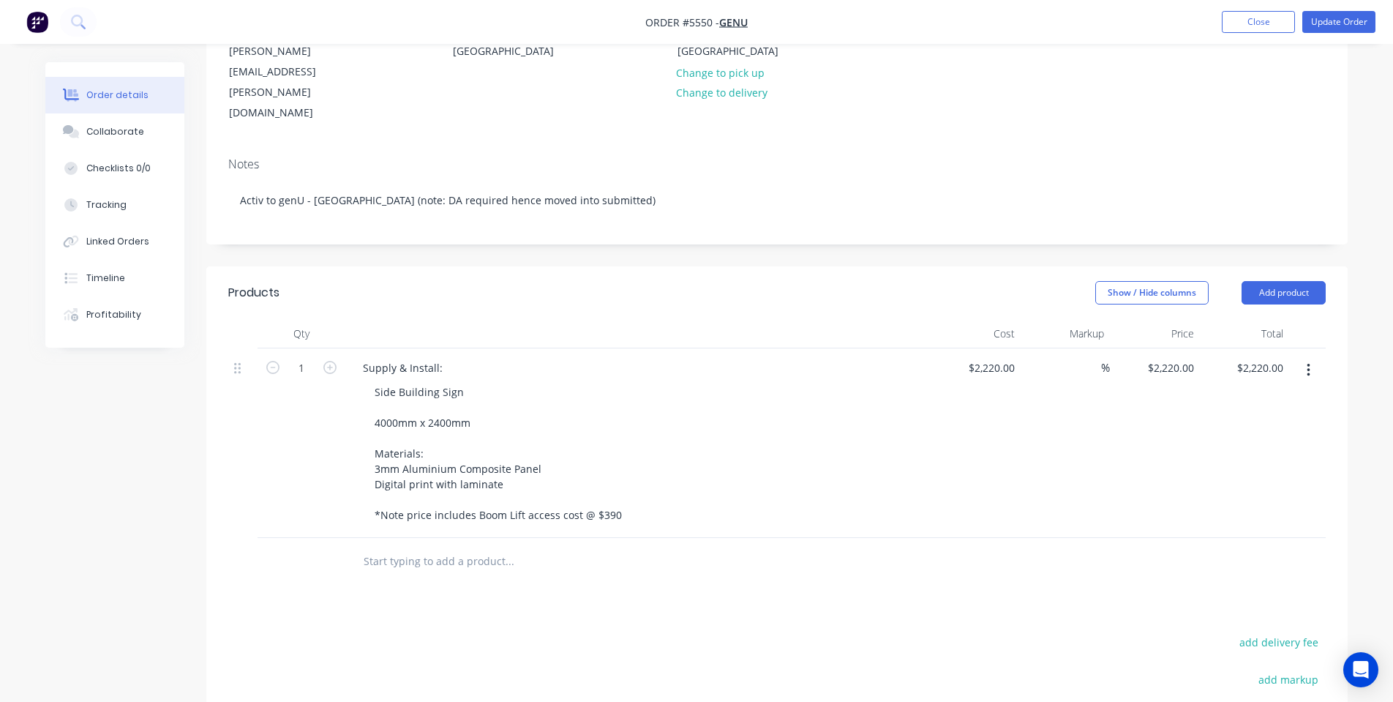
scroll to position [213, 0]
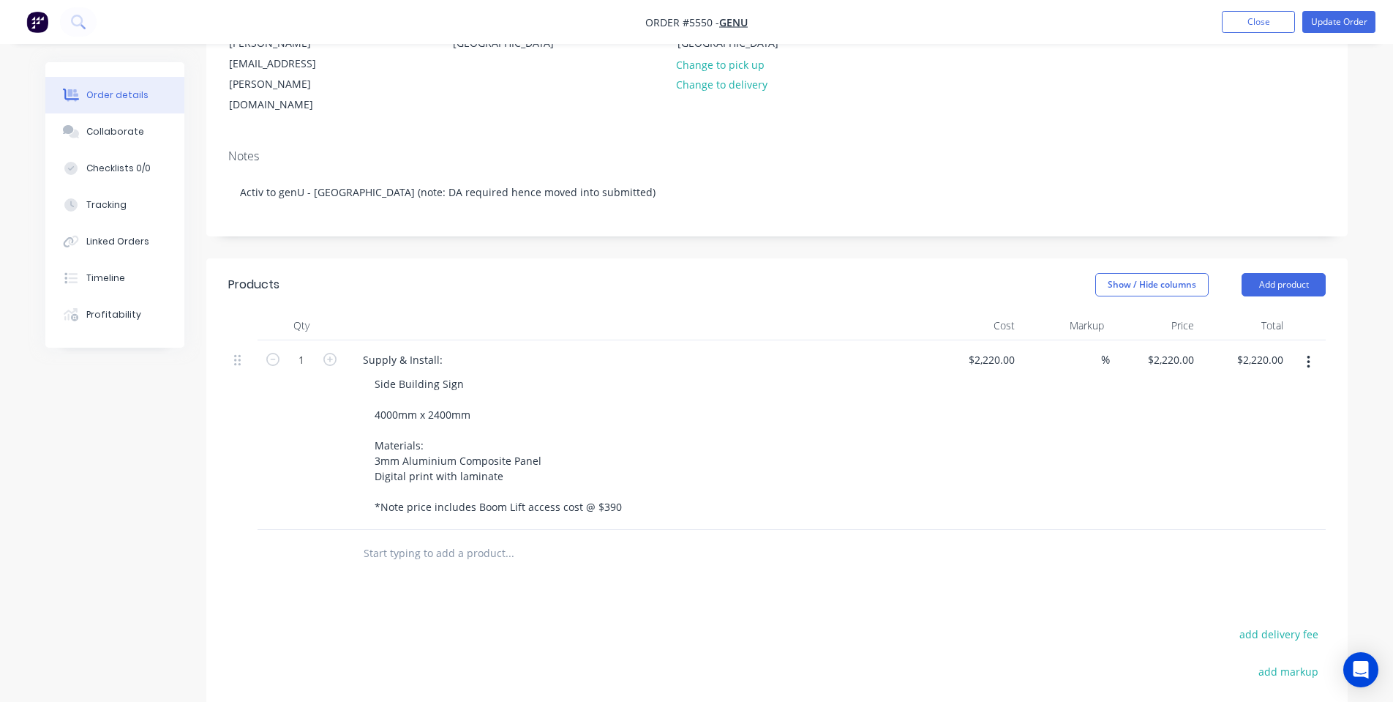
click at [377, 538] on input "text" at bounding box center [509, 552] width 293 height 29
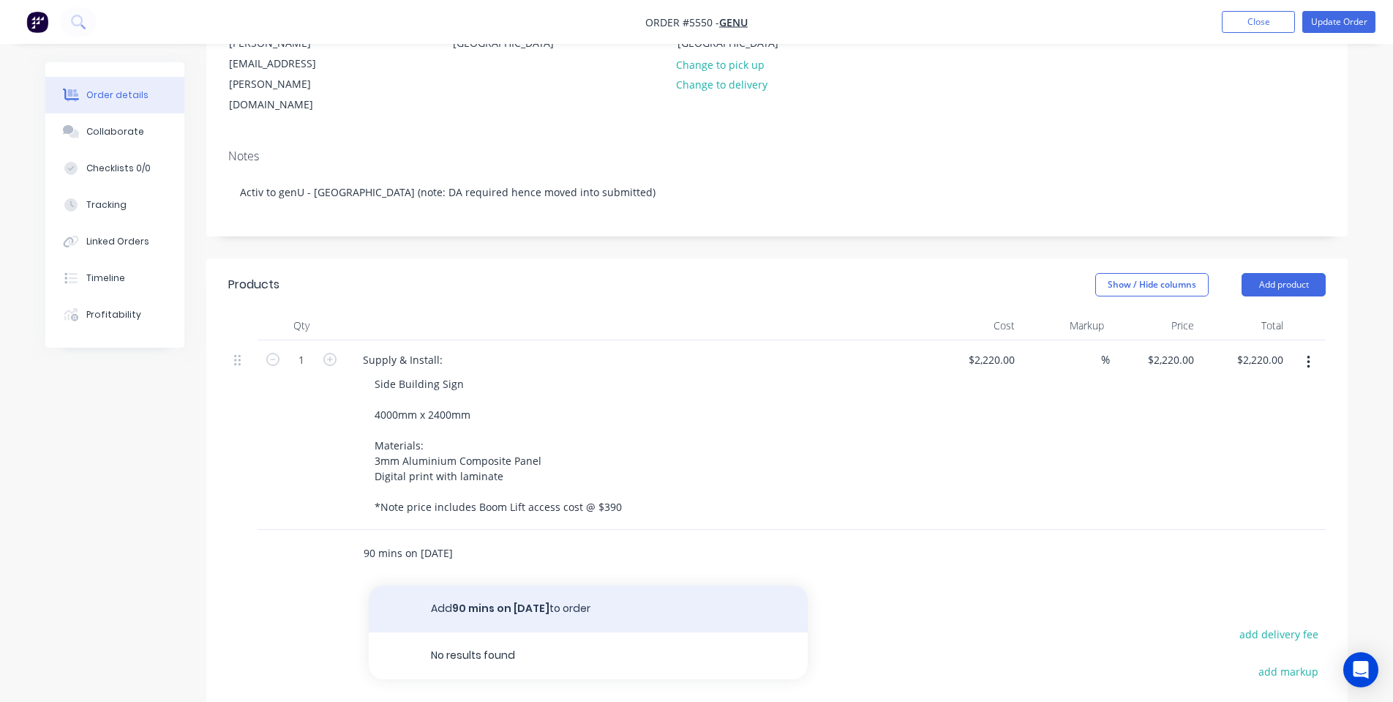
type input "90 mins on 2 sept"
click at [446, 585] on button "Add 90 mins on 2 sept to order" at bounding box center [588, 608] width 439 height 47
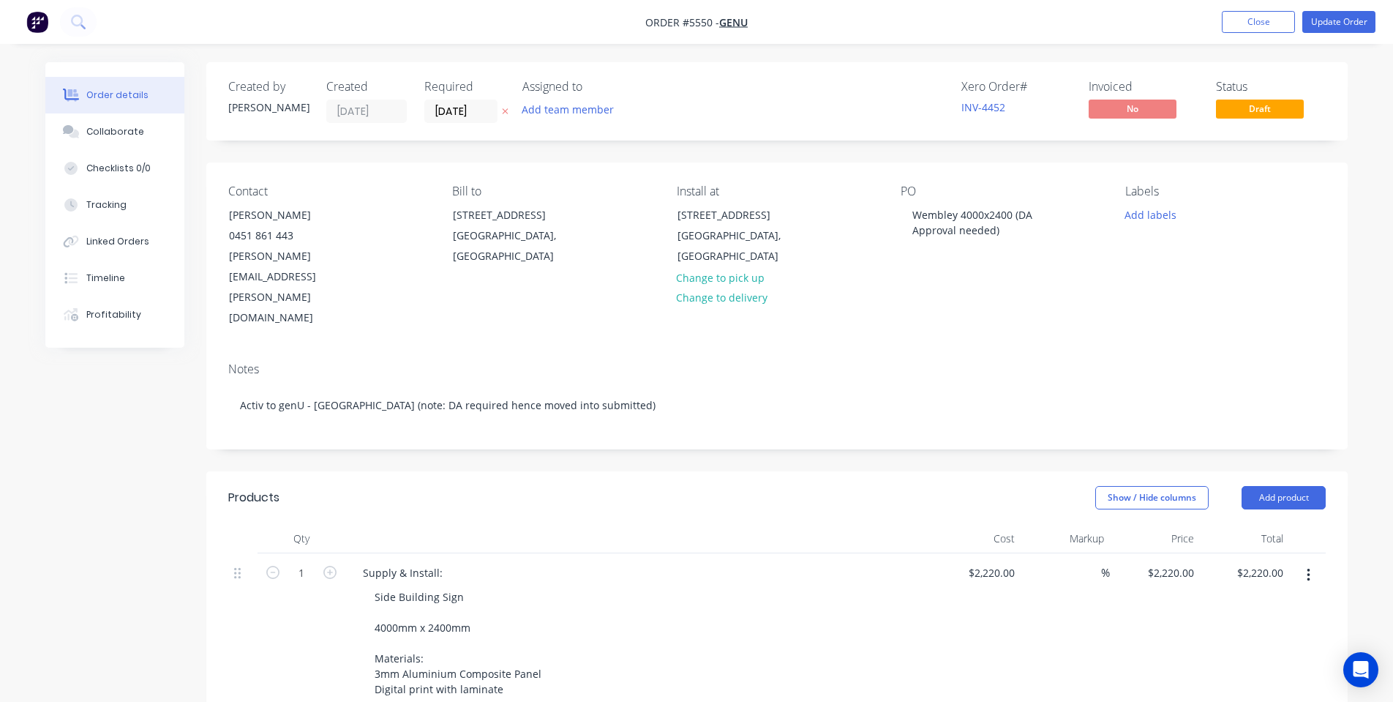
scroll to position [0, 0]
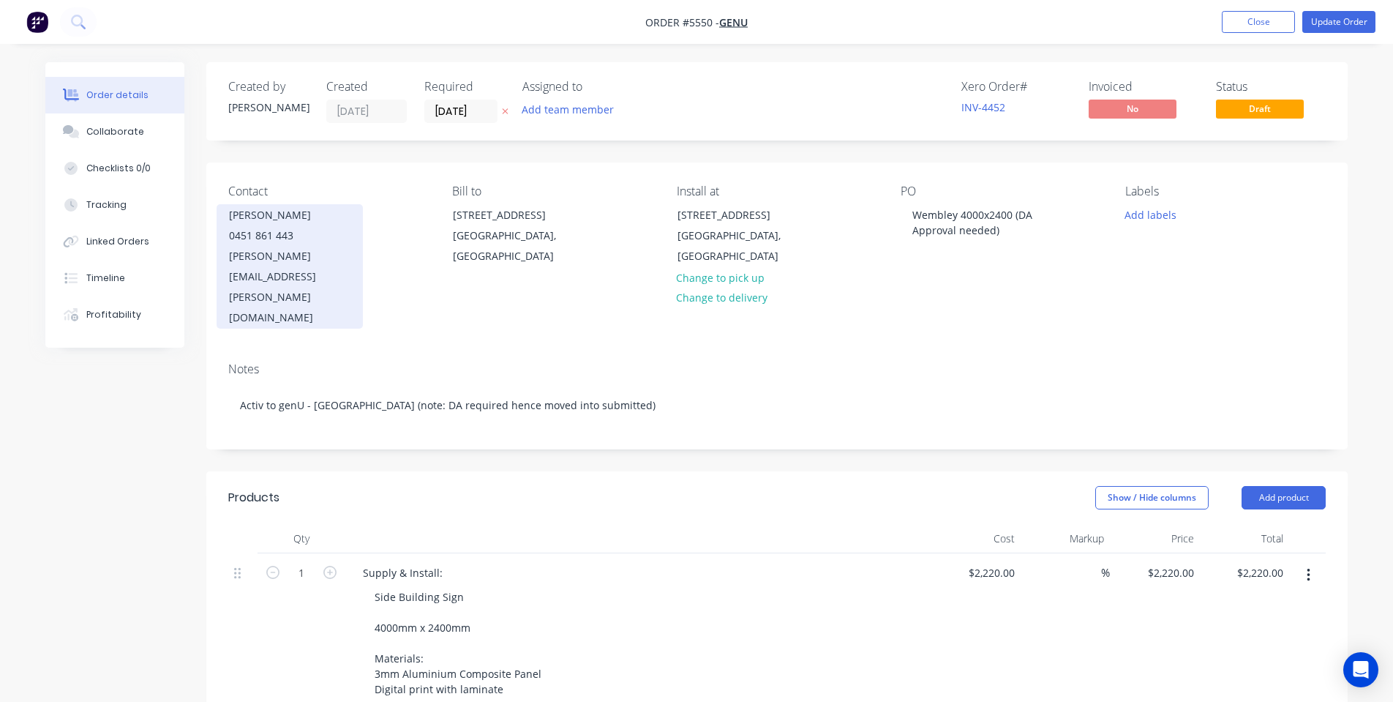
click at [279, 238] on div "0451 861 443" at bounding box center [289, 235] width 121 height 20
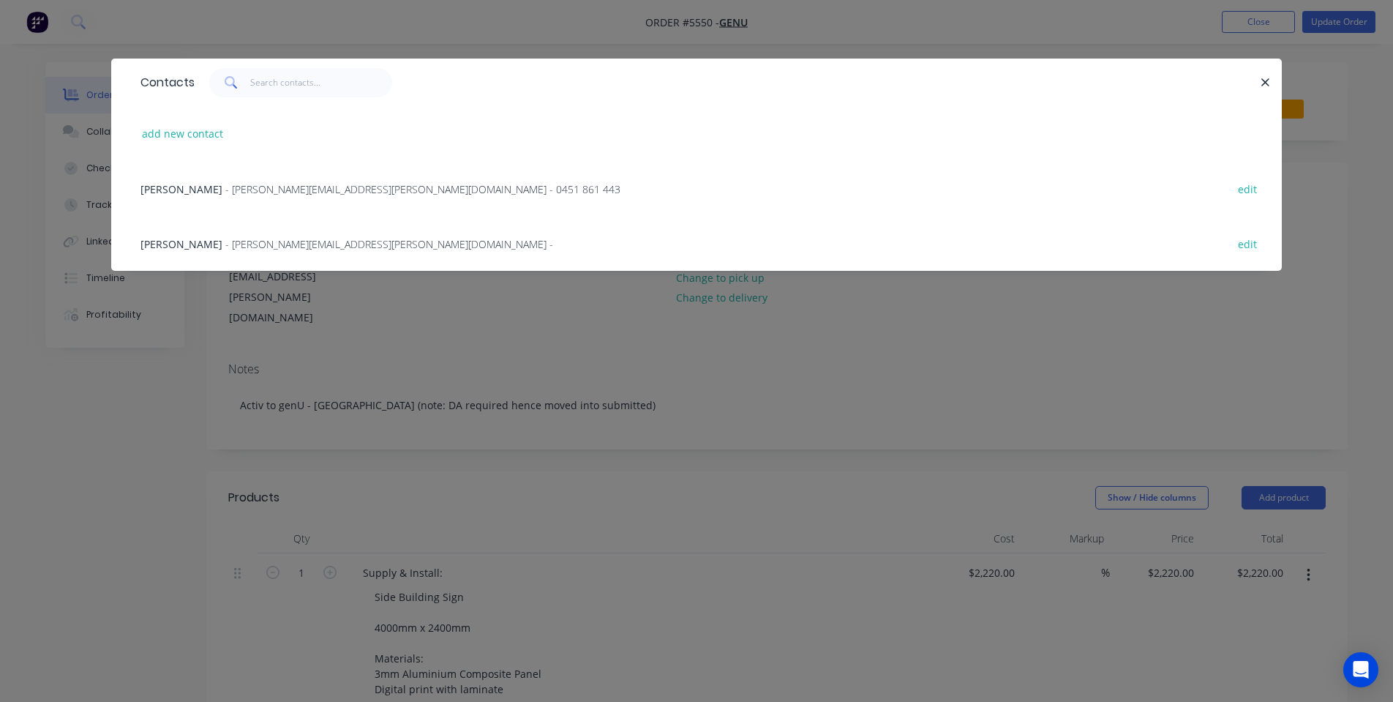
click at [157, 245] on span "Katie Lee" at bounding box center [181, 244] width 82 height 14
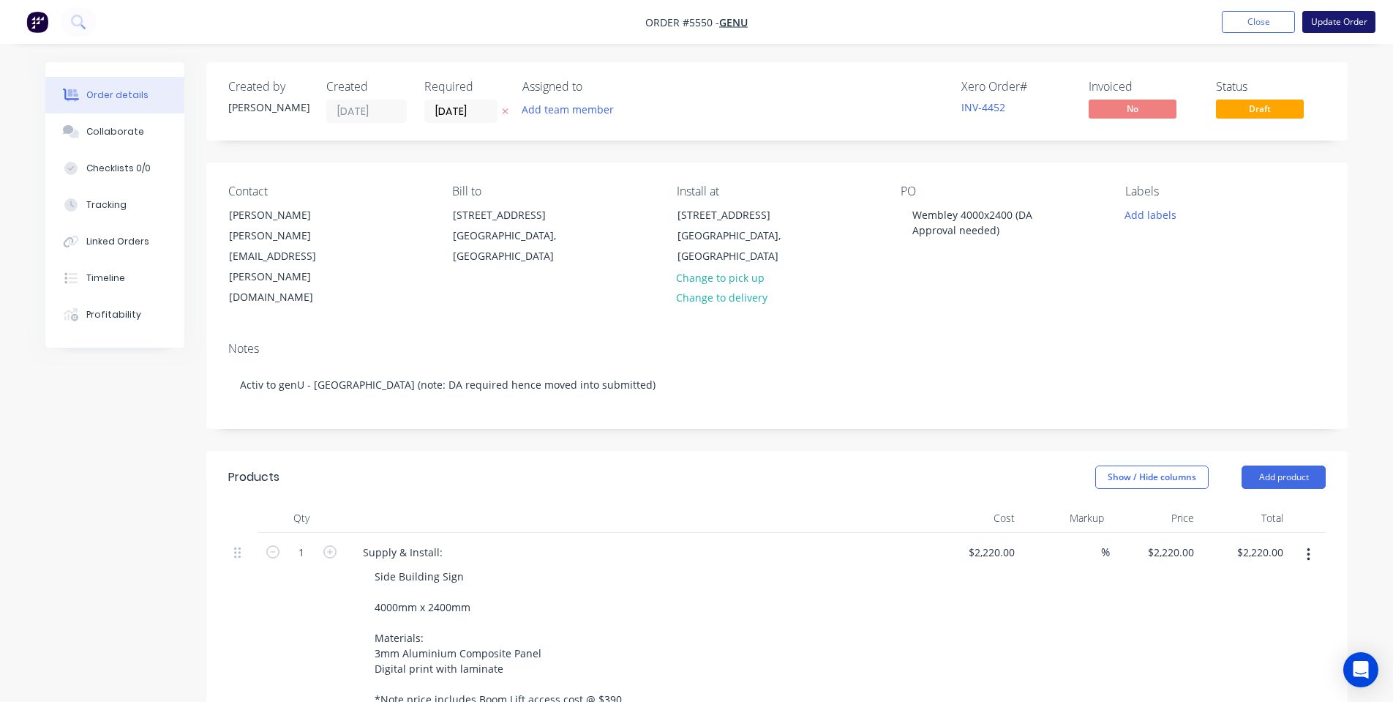
click at [1343, 20] on button "Update Order" at bounding box center [1338, 22] width 73 height 22
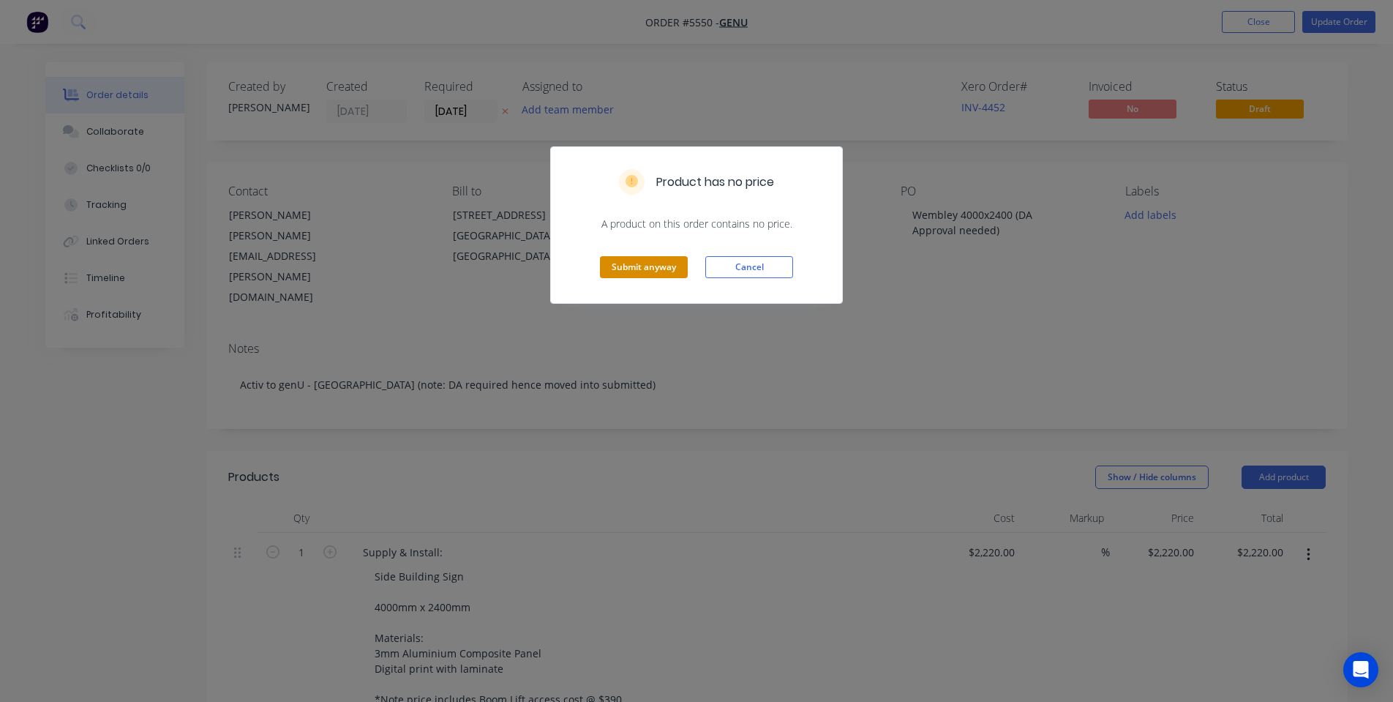
click at [631, 273] on button "Submit anyway" at bounding box center [644, 267] width 88 height 22
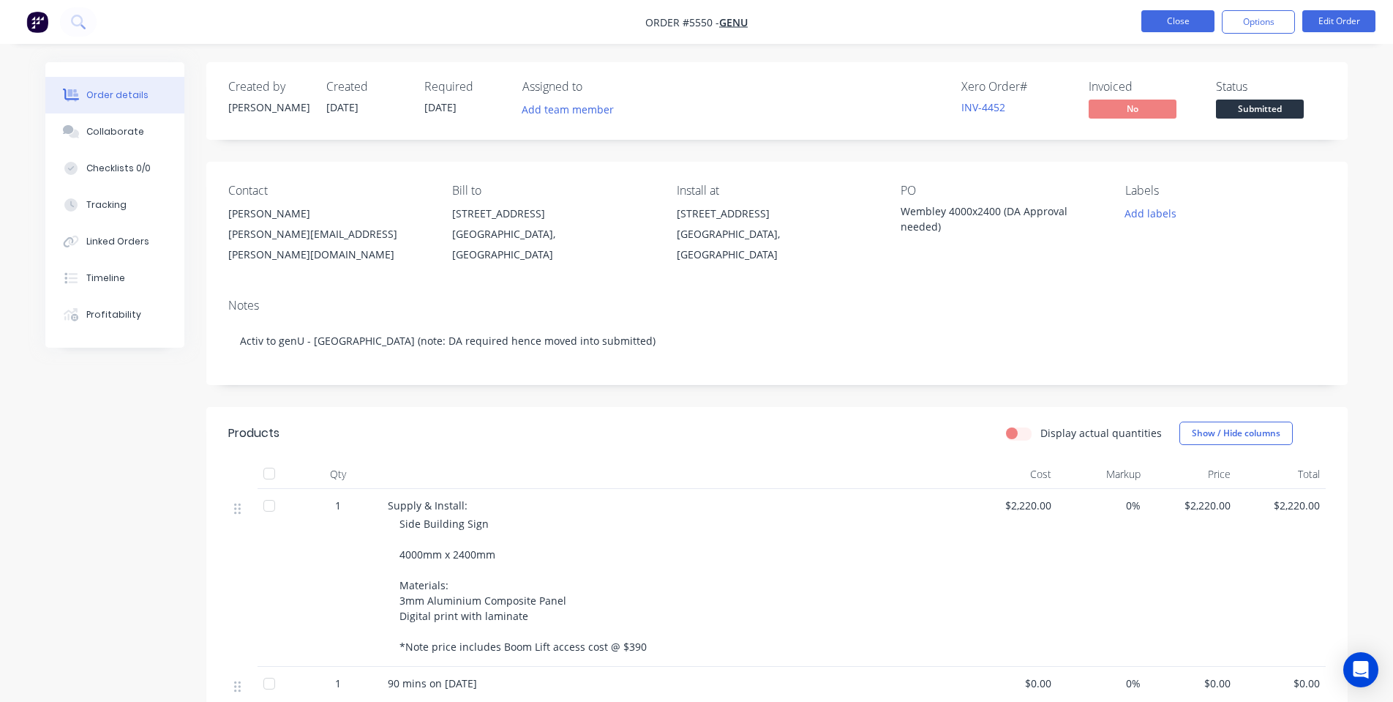
click at [1179, 21] on button "Close" at bounding box center [1177, 21] width 73 height 22
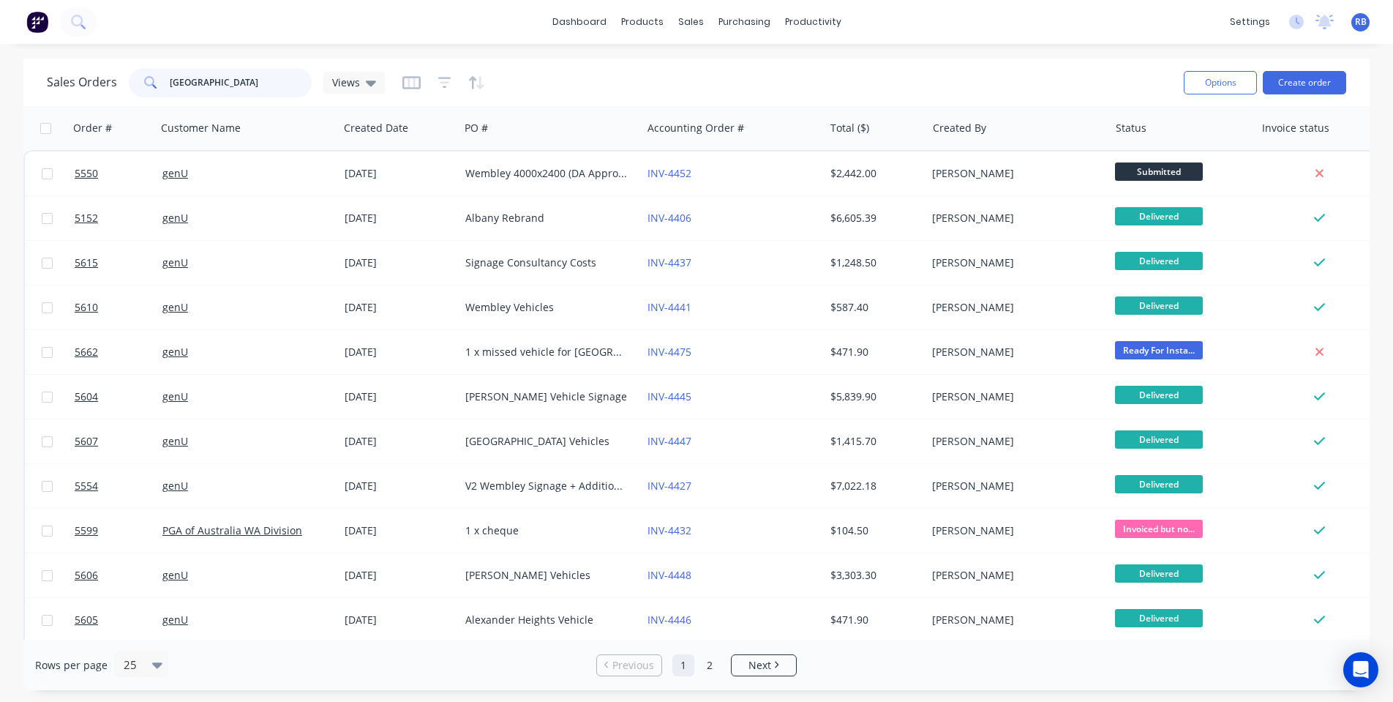
drag, startPoint x: 255, startPoint y: 77, endPoint x: 86, endPoint y: 90, distance: 169.5
click at [86, 90] on div "Sales Orders wembley Views" at bounding box center [216, 82] width 338 height 29
drag, startPoint x: 222, startPoint y: 84, endPoint x: 122, endPoint y: 84, distance: 99.5
click at [122, 84] on div "Sales Orders wembley Views" at bounding box center [216, 82] width 338 height 29
drag, startPoint x: 10, startPoint y: 17, endPoint x: 243, endPoint y: 92, distance: 244.5
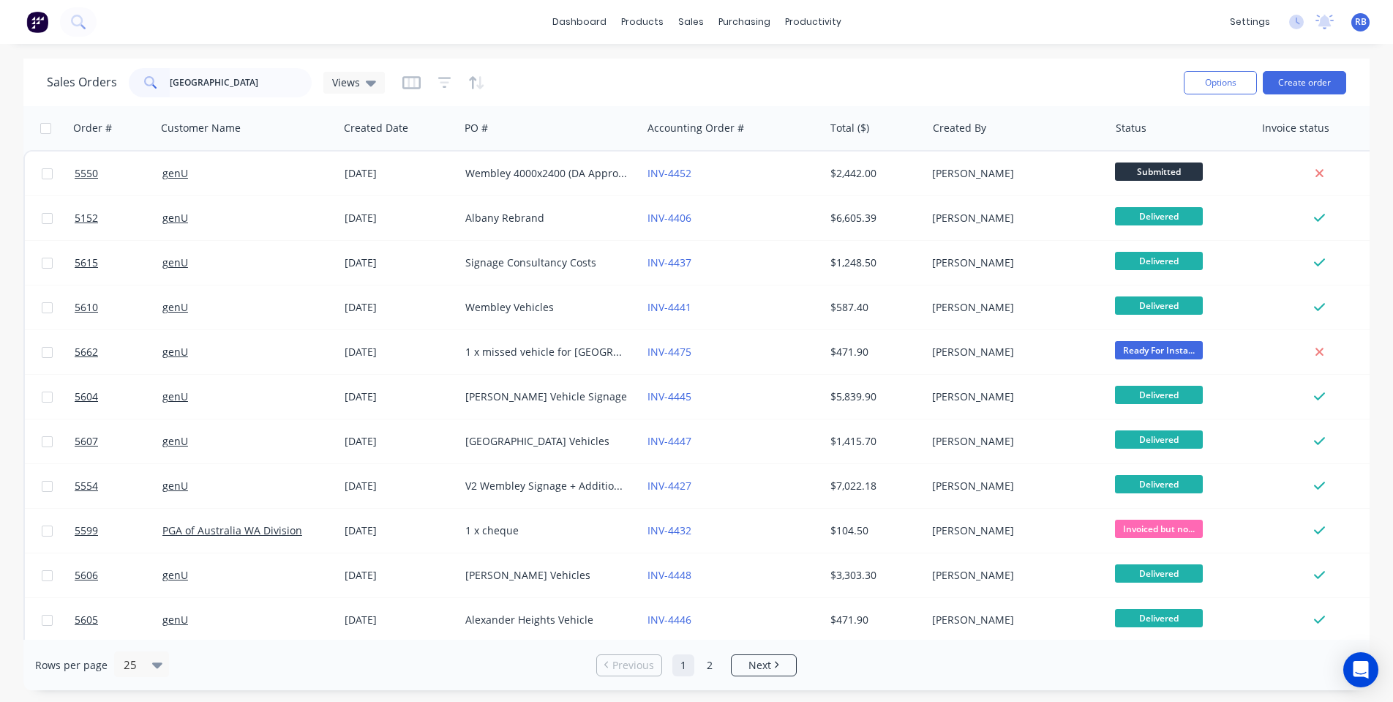
click at [243, 92] on input "wembley" at bounding box center [241, 82] width 143 height 29
drag, startPoint x: 157, startPoint y: 77, endPoint x: 95, endPoint y: 78, distance: 62.2
click at [95, 78] on div "Sales Orders wembley Views" at bounding box center [216, 82] width 338 height 29
type input "bento"
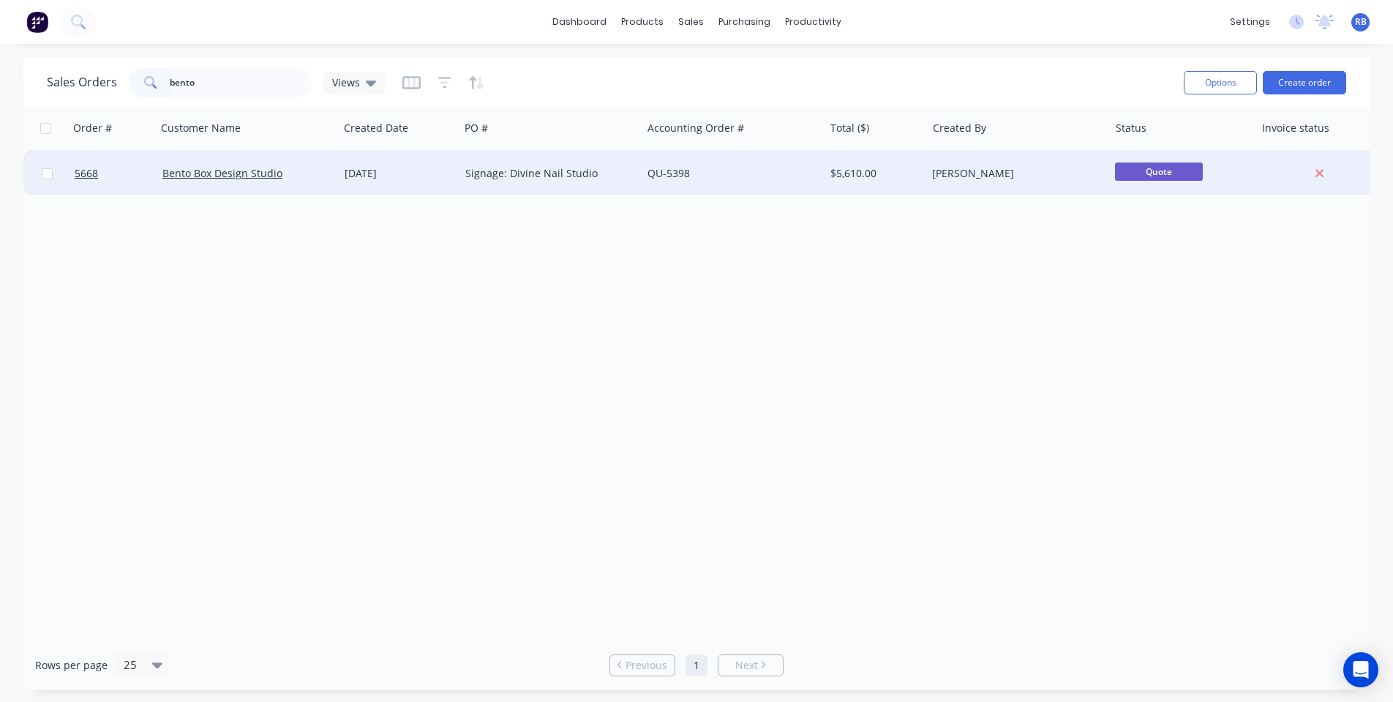
click at [601, 168] on div "Signage: Divine Nail Studio" at bounding box center [546, 173] width 162 height 15
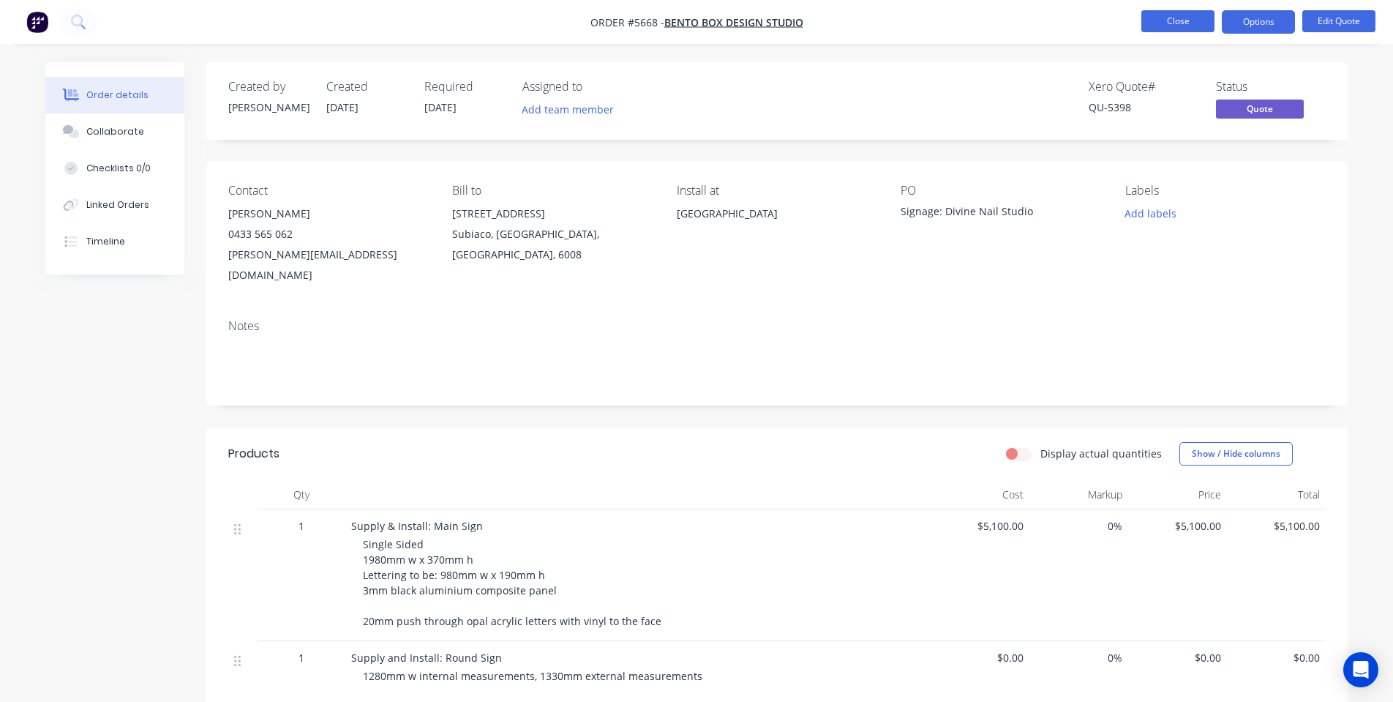
click at [1166, 21] on button "Close" at bounding box center [1177, 21] width 73 height 22
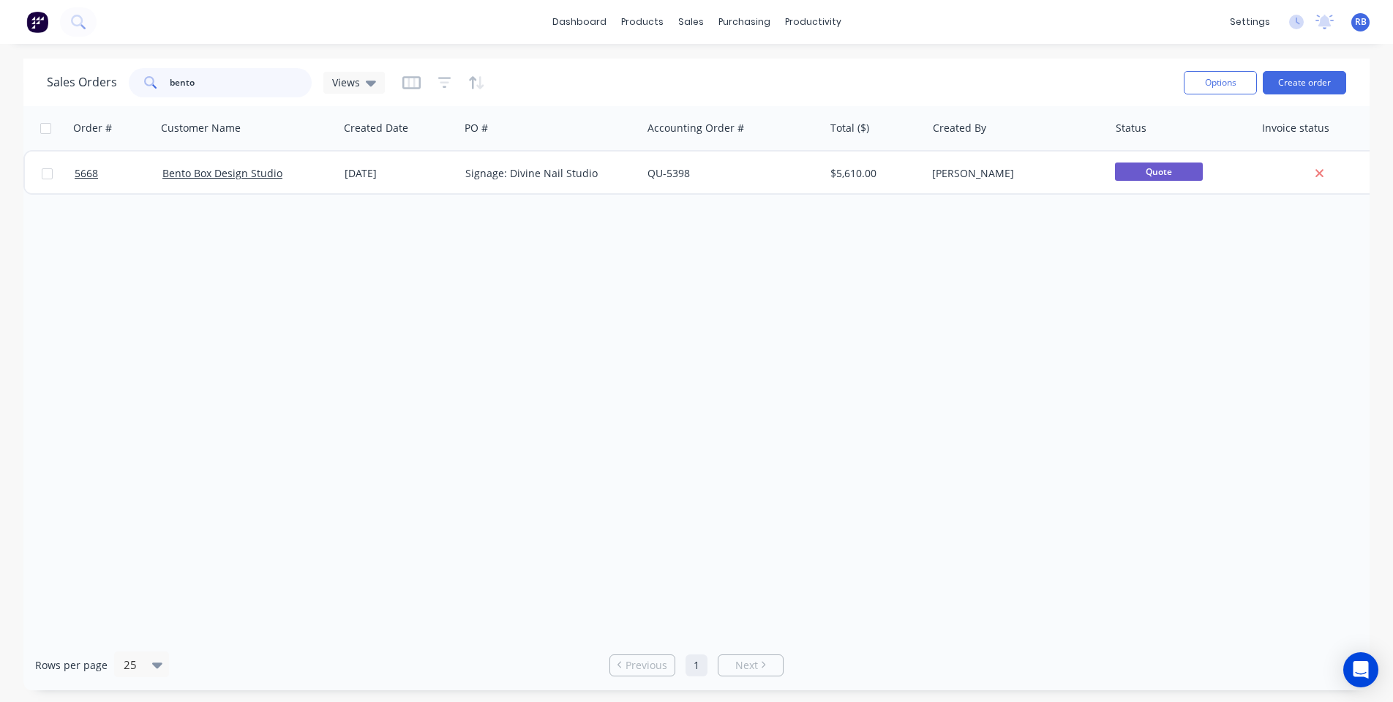
drag, startPoint x: 144, startPoint y: 86, endPoint x: 105, endPoint y: 86, distance: 39.5
click at [109, 86] on div "Sales Orders bento Views" at bounding box center [216, 82] width 338 height 29
type input "perth"
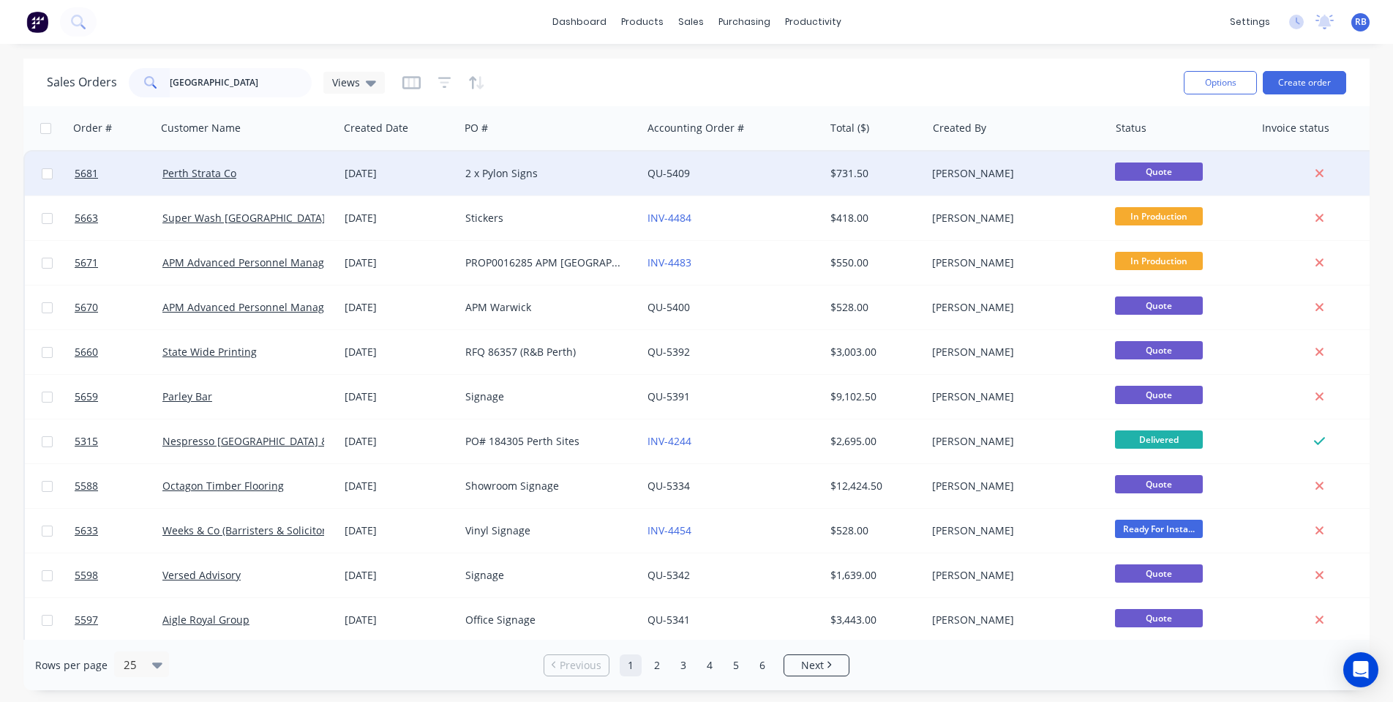
click at [265, 170] on div "Perth Strata Co" at bounding box center [243, 173] width 162 height 15
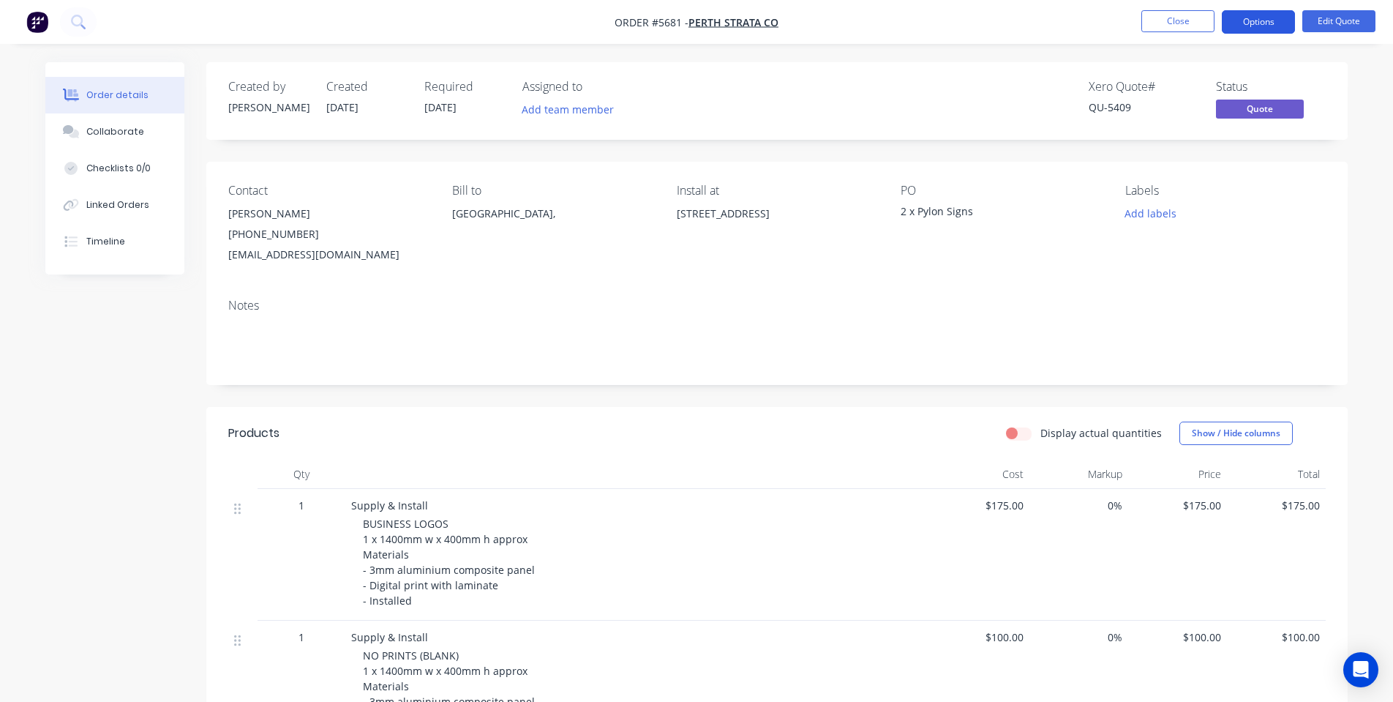
click at [1249, 26] on button "Options" at bounding box center [1258, 21] width 73 height 23
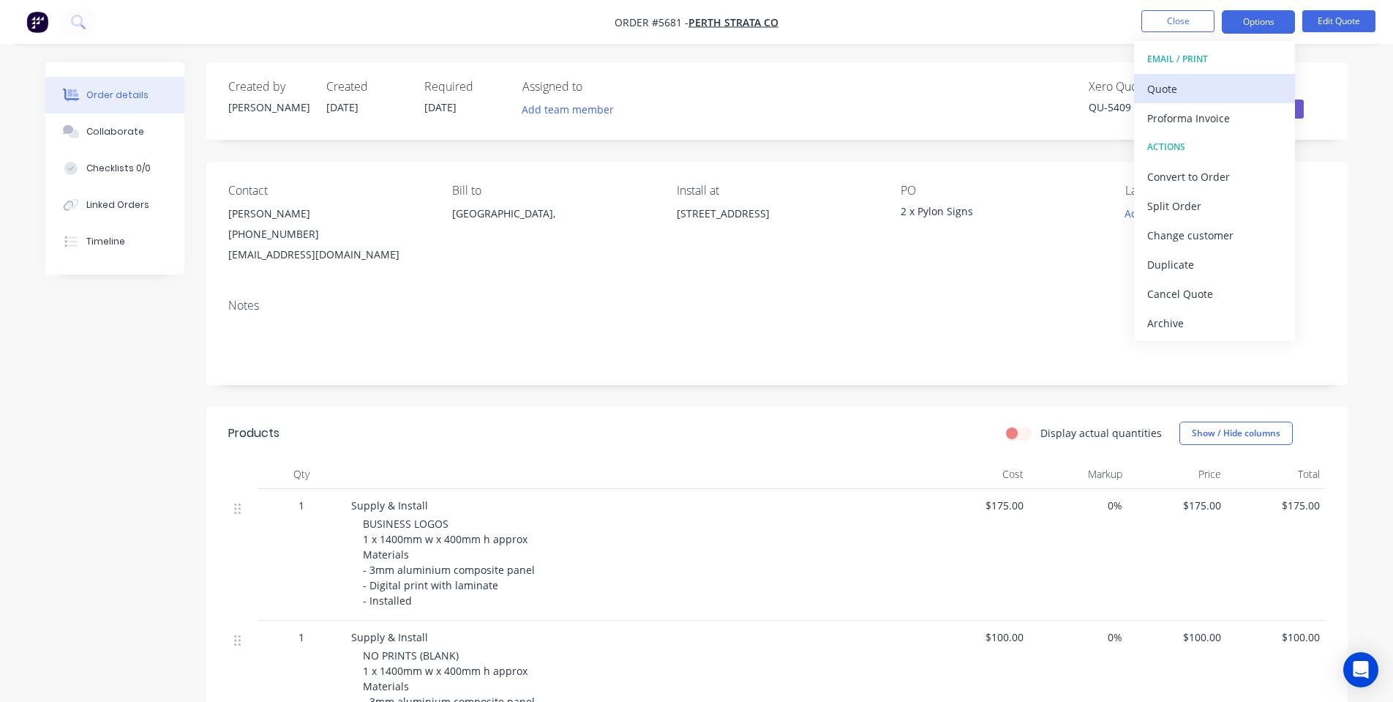
click at [1189, 81] on div "Quote" at bounding box center [1214, 88] width 135 height 21
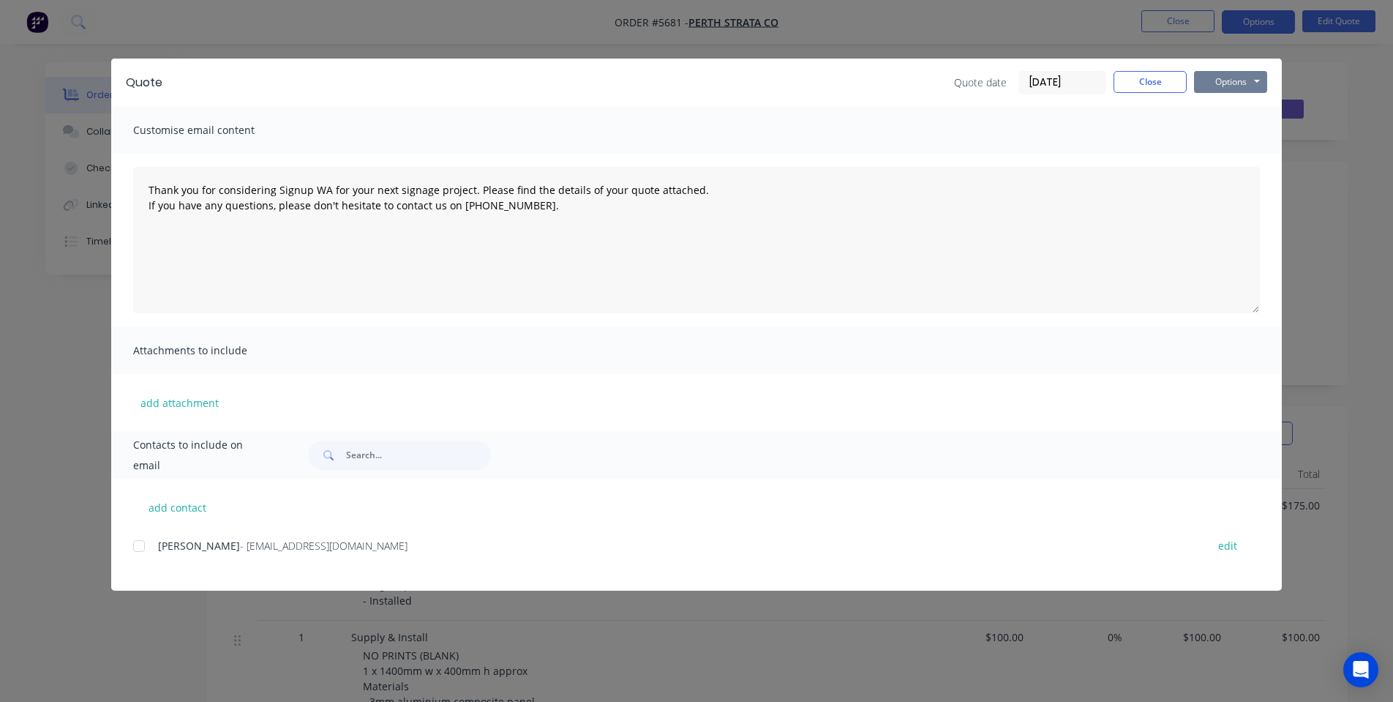
click at [1241, 80] on button "Options" at bounding box center [1230, 82] width 73 height 22
click at [1234, 129] on button "Print" at bounding box center [1241, 132] width 94 height 24
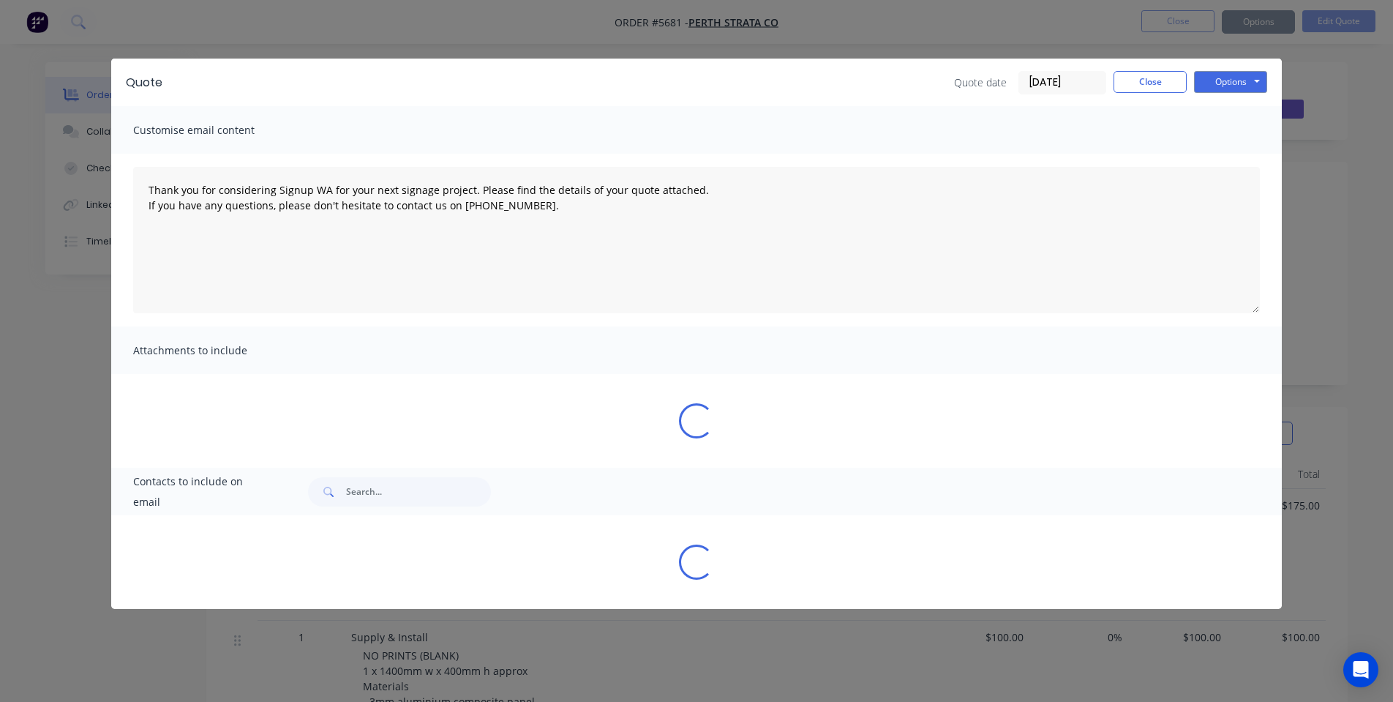
type textarea "Thank you for considering Signup WA for your next signage project. Please find …"
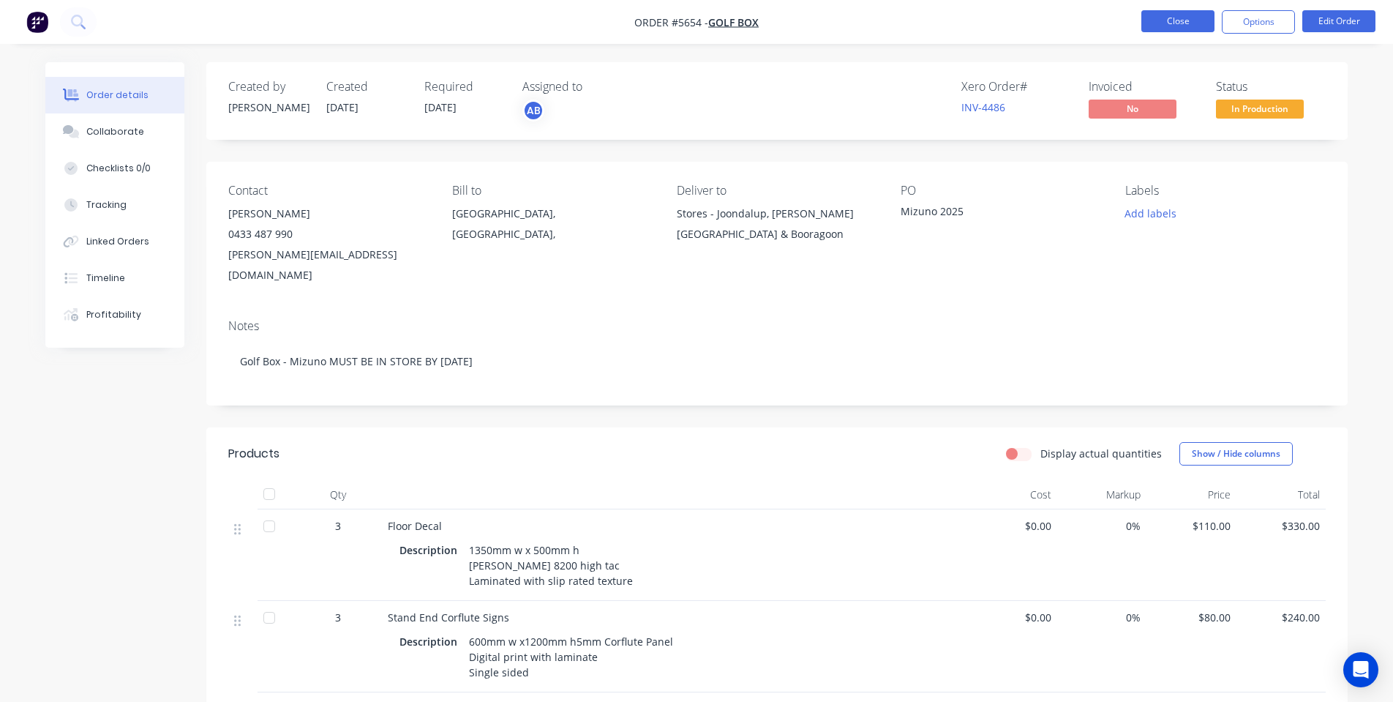
click at [1181, 31] on button "Close" at bounding box center [1177, 21] width 73 height 22
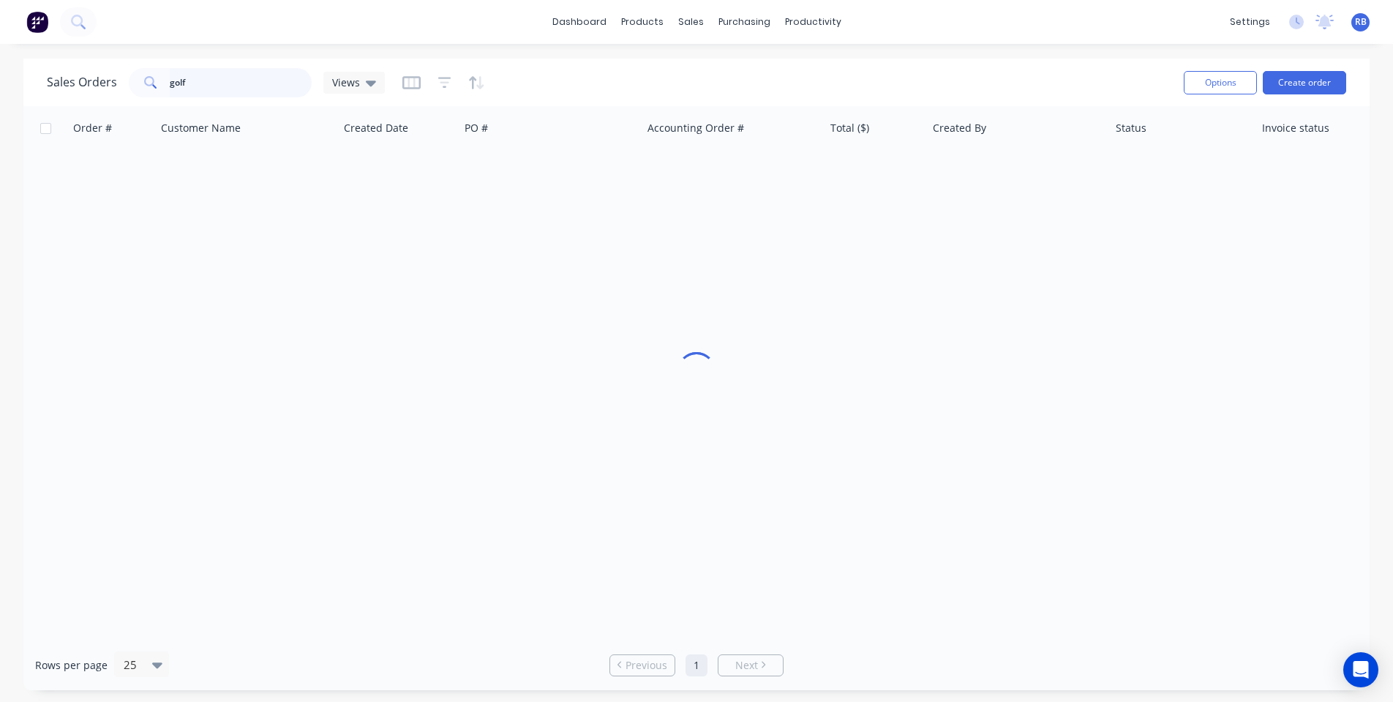
drag, startPoint x: 279, startPoint y: 93, endPoint x: 55, endPoint y: 79, distance: 224.3
click at [55, 79] on div "Sales Orders golf Views" at bounding box center [216, 82] width 338 height 29
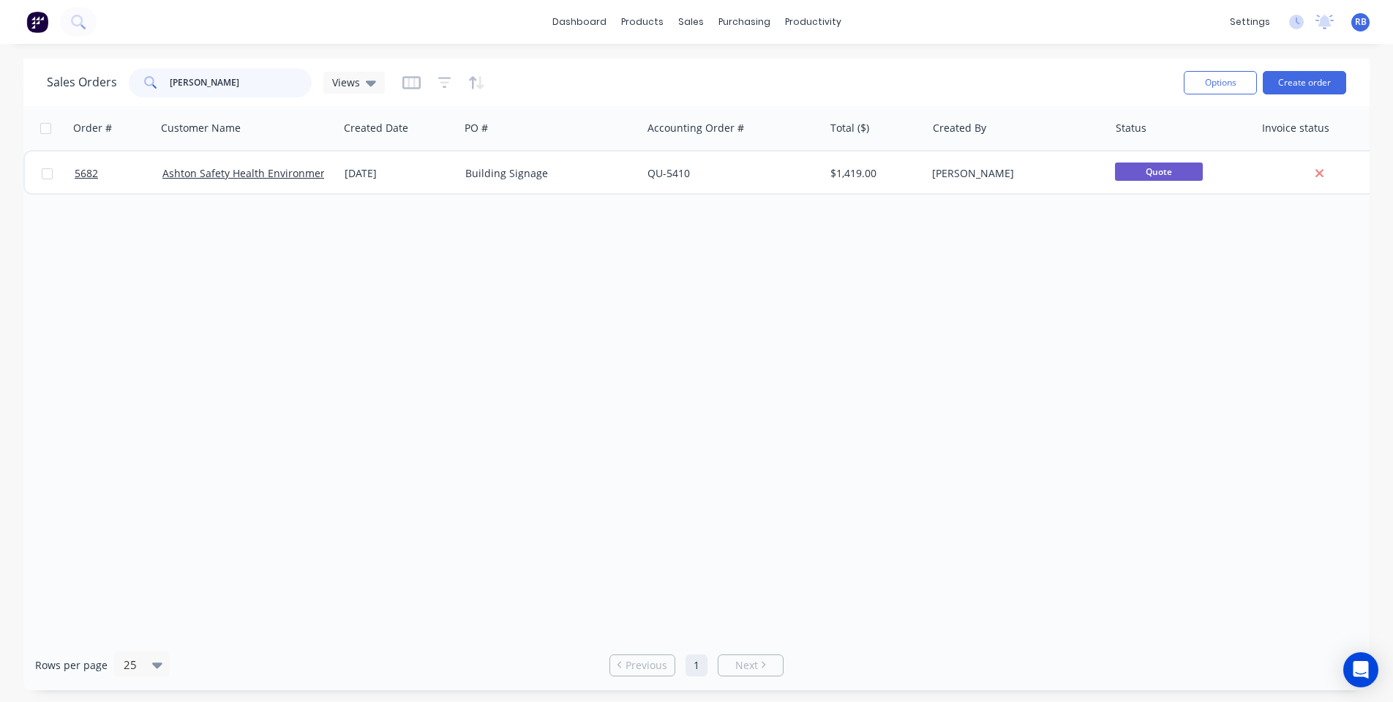
type input "[PERSON_NAME]"
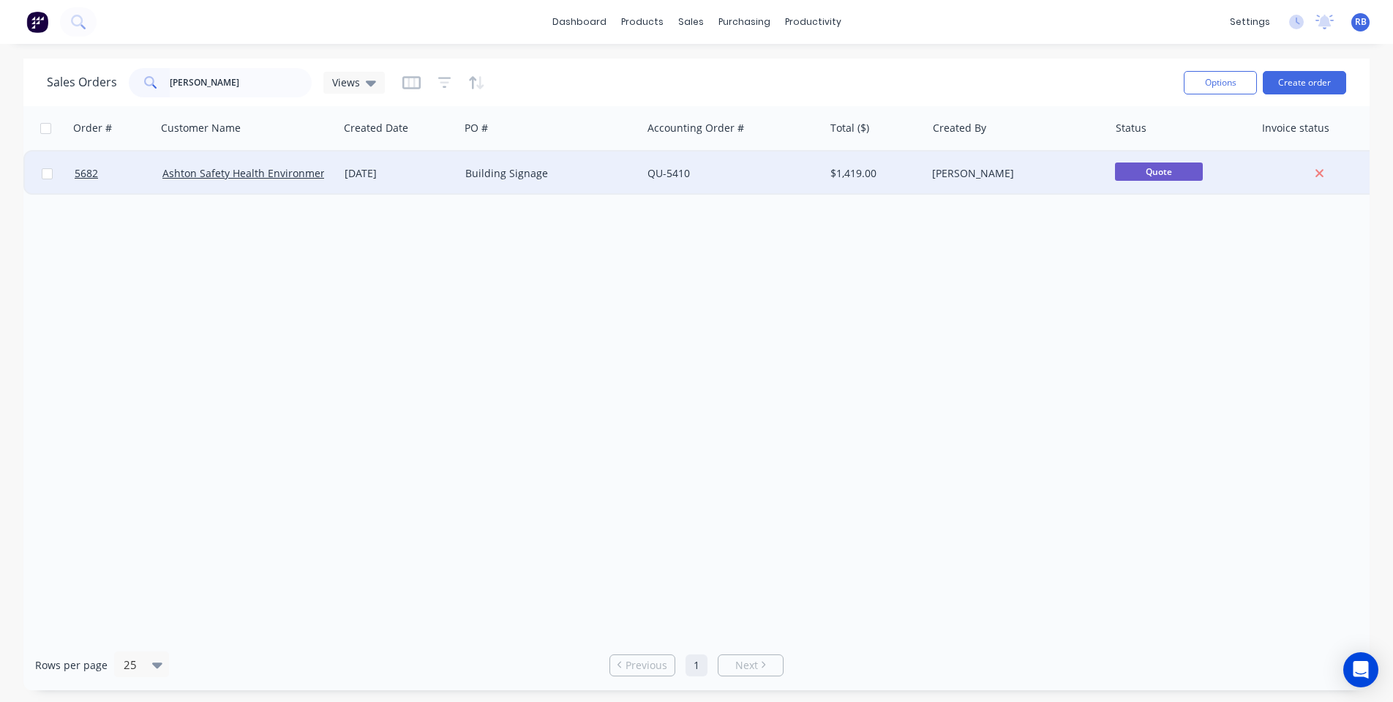
drag, startPoint x: 55, startPoint y: 79, endPoint x: 599, endPoint y: 176, distance: 552.8
click at [599, 176] on div "Building Signage" at bounding box center [546, 173] width 162 height 15
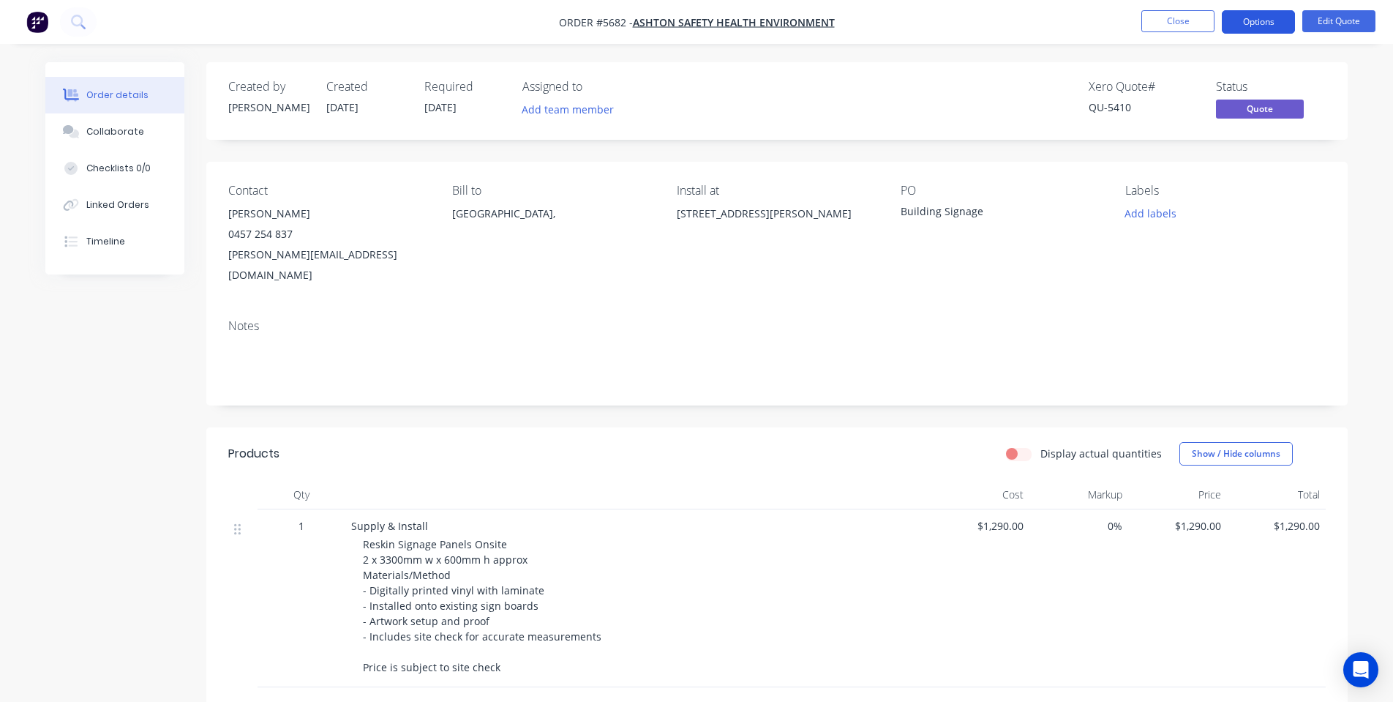
click at [1247, 23] on button "Options" at bounding box center [1258, 21] width 73 height 23
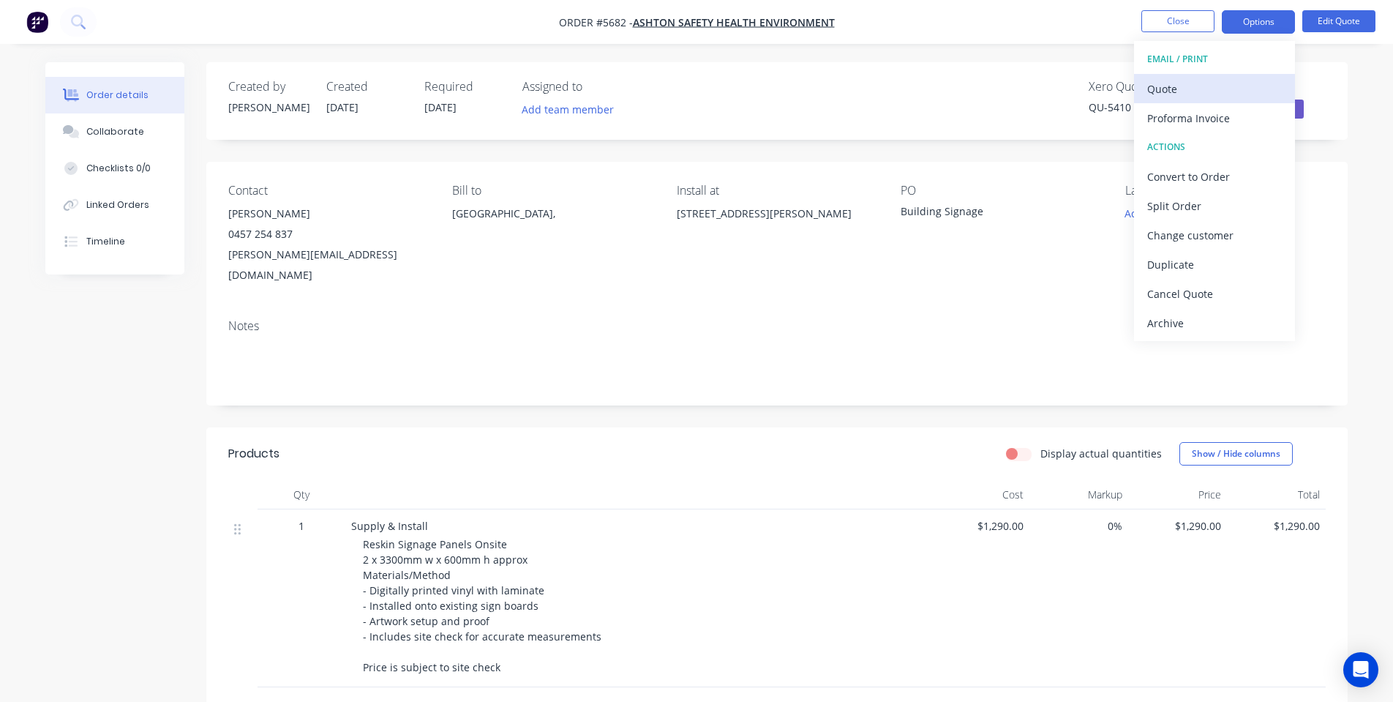
click at [1162, 86] on div "Quote" at bounding box center [1214, 88] width 135 height 21
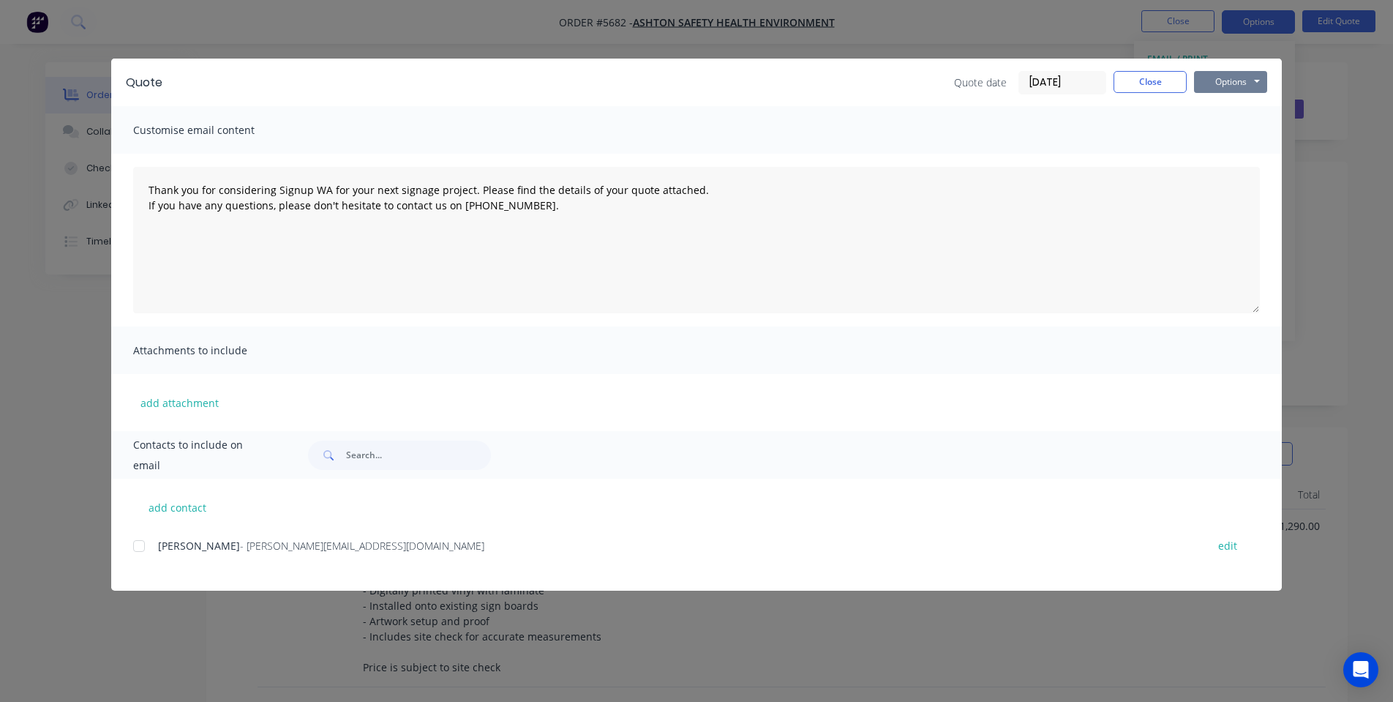
click at [1234, 82] on button "Options" at bounding box center [1230, 82] width 73 height 22
click at [1222, 131] on button "Print" at bounding box center [1241, 132] width 94 height 24
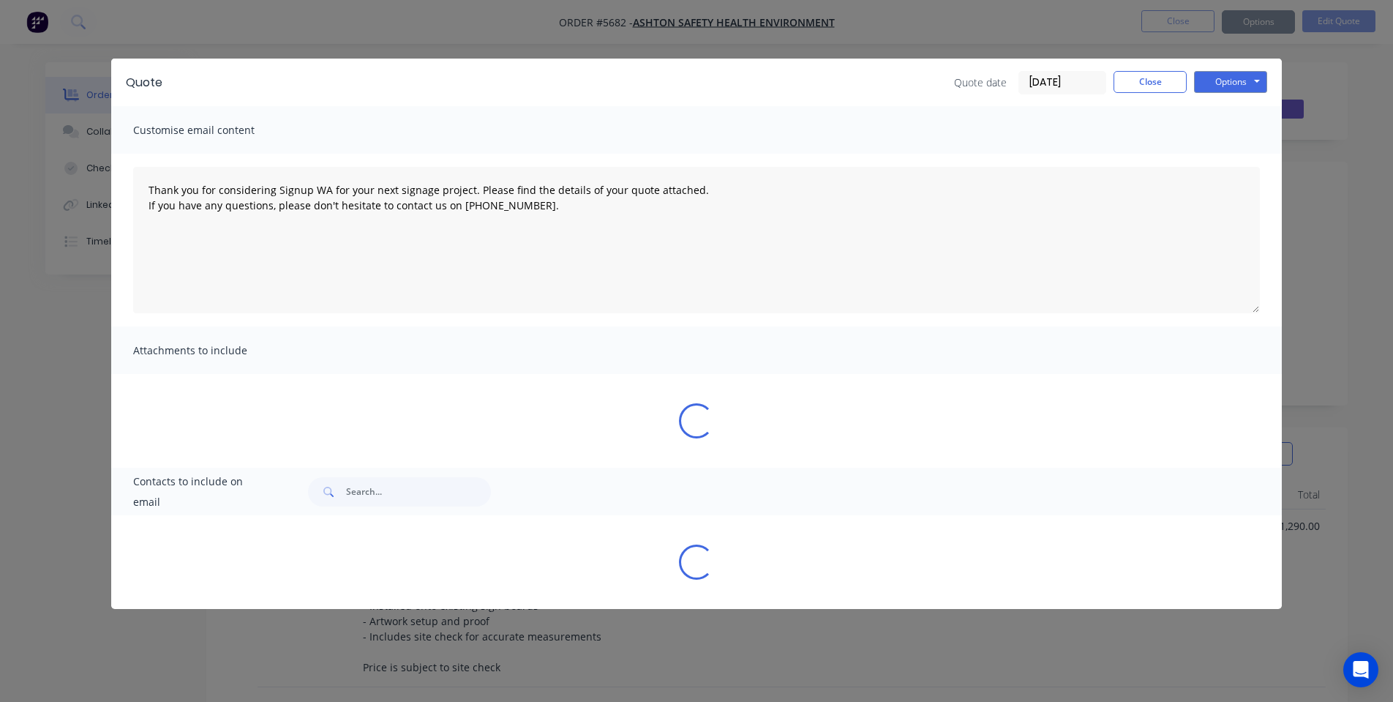
type textarea "Thank you for considering Signup WA for your next signage project. Please find …"
